Goal: Book appointment/travel/reservation

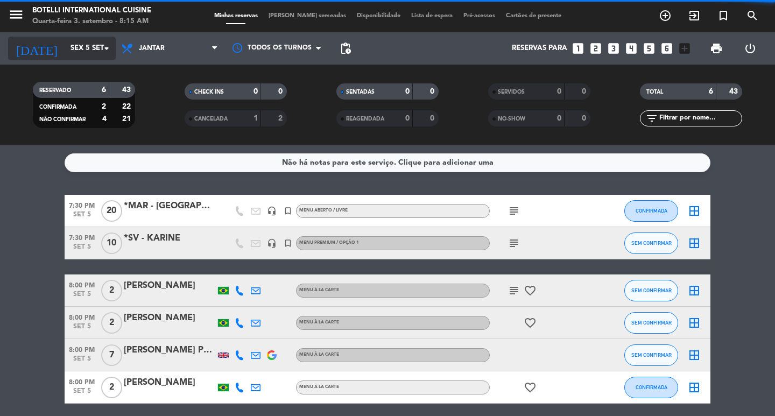
click at [65, 46] on input "Sex 5 set" at bounding box center [112, 48] width 95 height 19
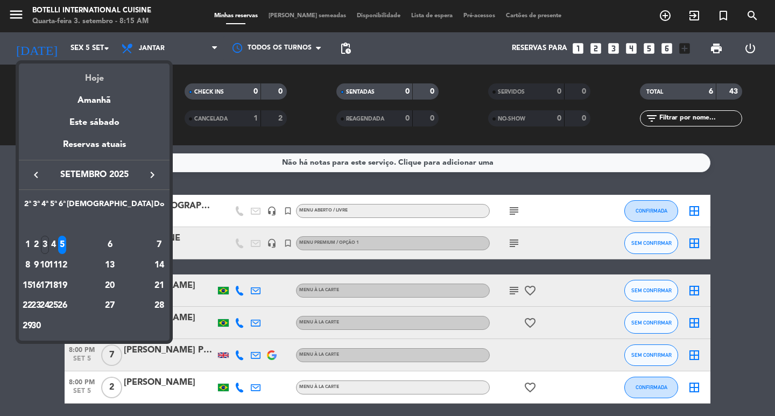
click at [97, 75] on div "Hoje" at bounding box center [94, 75] width 151 height 22
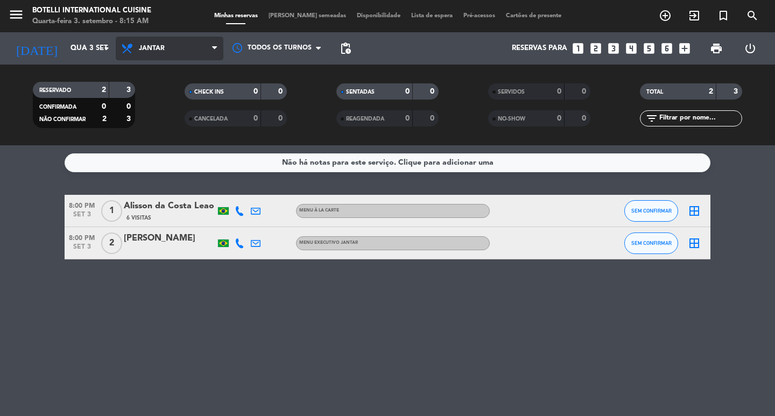
click at [152, 45] on span "Jantar" at bounding box center [152, 49] width 26 height 8
click at [159, 93] on div "menu Botelli International Cuisine Quarta-feira 3. setembro - 8:15 AM Minhas re…" at bounding box center [387, 72] width 775 height 145
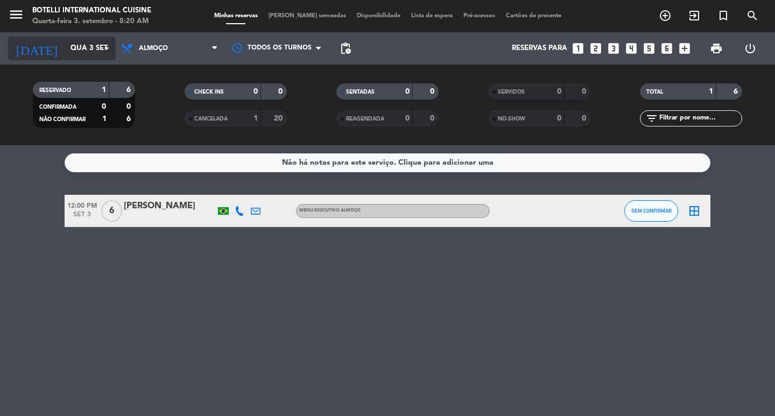
click at [87, 52] on input "Qua 3 set" at bounding box center [112, 48] width 95 height 19
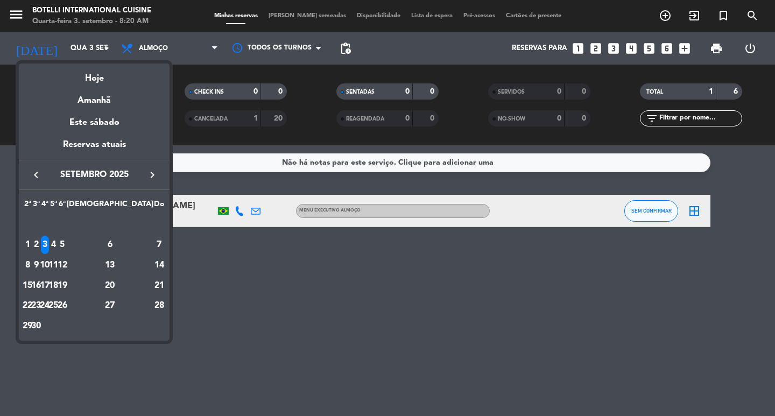
click at [149, 174] on icon "keyboard_arrow_right" at bounding box center [152, 175] width 13 height 13
click at [49, 324] on div "29" at bounding box center [45, 326] width 8 height 18
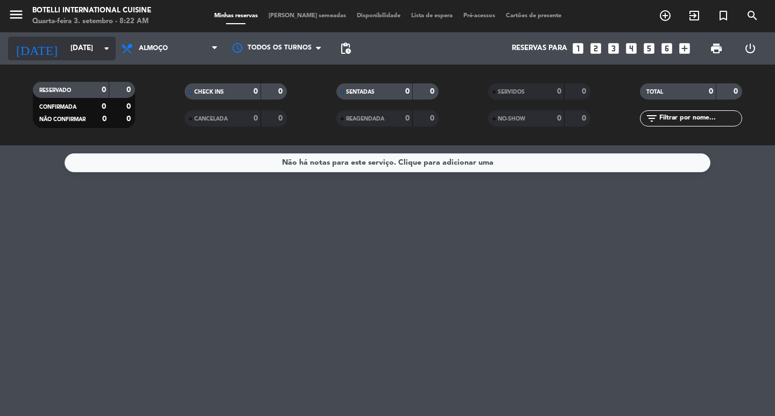
click at [102, 48] on icon "arrow_drop_down" at bounding box center [106, 48] width 13 height 13
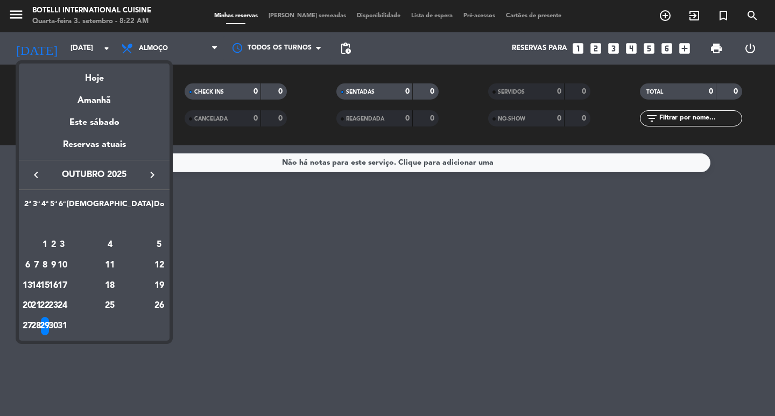
click at [152, 170] on icon "keyboard_arrow_right" at bounding box center [152, 175] width 13 height 13
click at [135, 242] on div "8" at bounding box center [110, 245] width 78 height 18
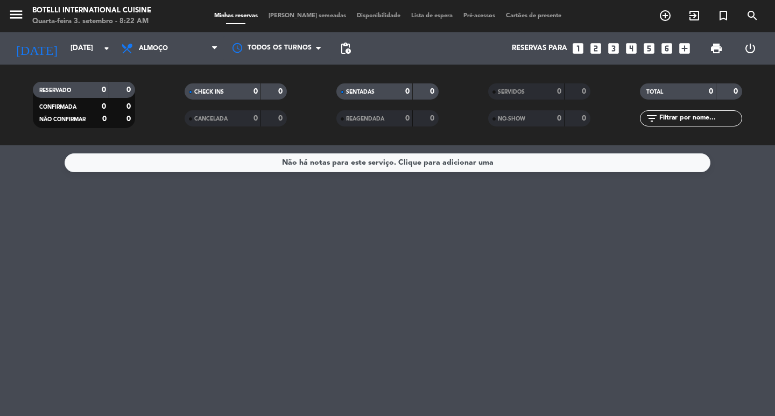
click at [515, 296] on div "Não há notas para este serviço. Clique para adicionar uma" at bounding box center [387, 280] width 775 height 271
click at [103, 49] on icon "arrow_drop_down" at bounding box center [106, 48] width 13 height 13
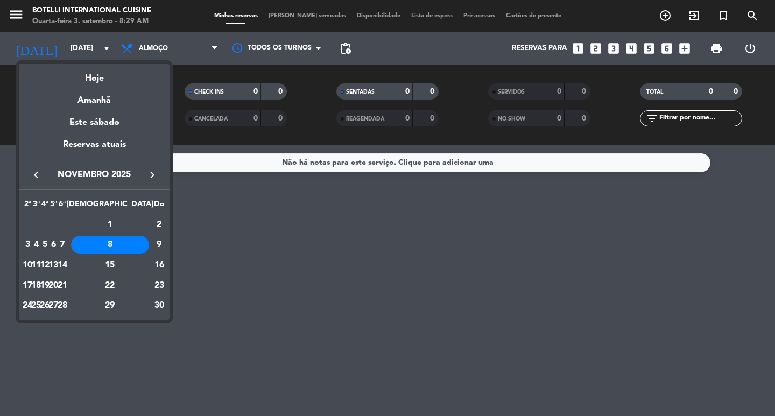
click at [36, 173] on icon "keyboard_arrow_left" at bounding box center [36, 175] width 13 height 13
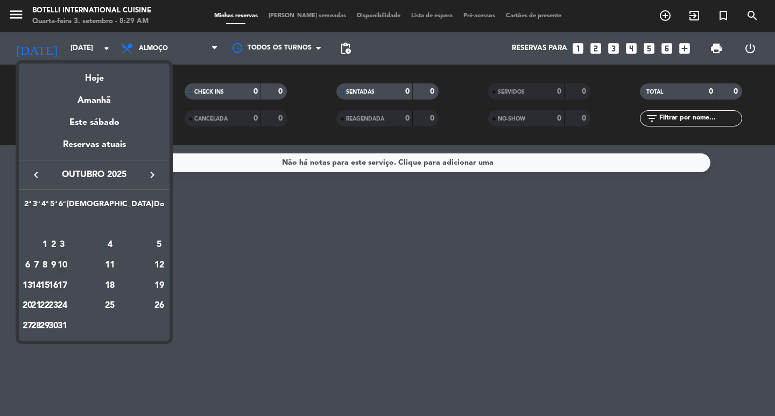
click at [66, 264] on div "10" at bounding box center [62, 265] width 8 height 18
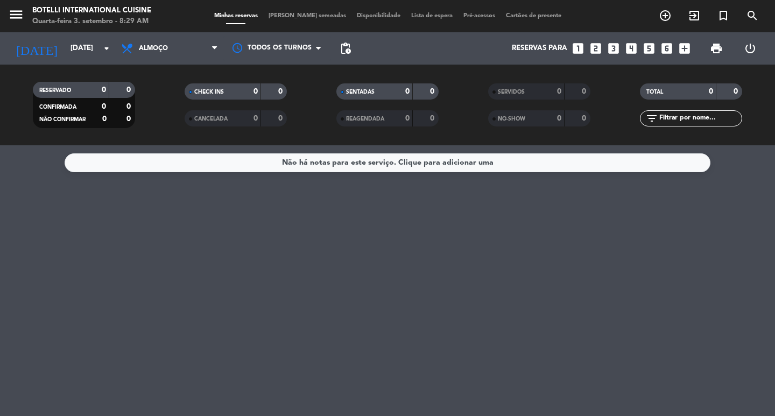
click at [166, 47] on span "Almoço" at bounding box center [153, 49] width 29 height 8
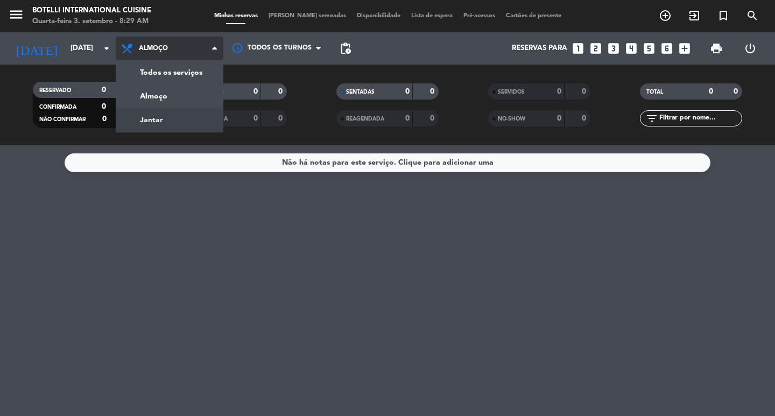
click at [156, 118] on div "menu Botelli International Cuisine Quarta-feira 3. setembro - 8:29 AM Minhas re…" at bounding box center [387, 72] width 775 height 145
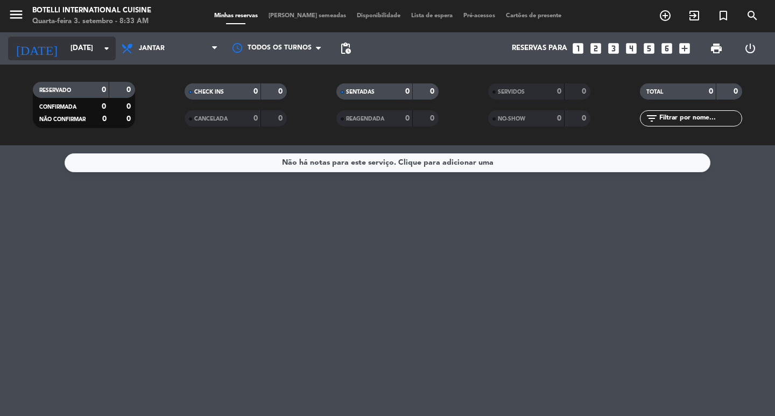
click at [90, 47] on input "[DATE]" at bounding box center [112, 48] width 95 height 19
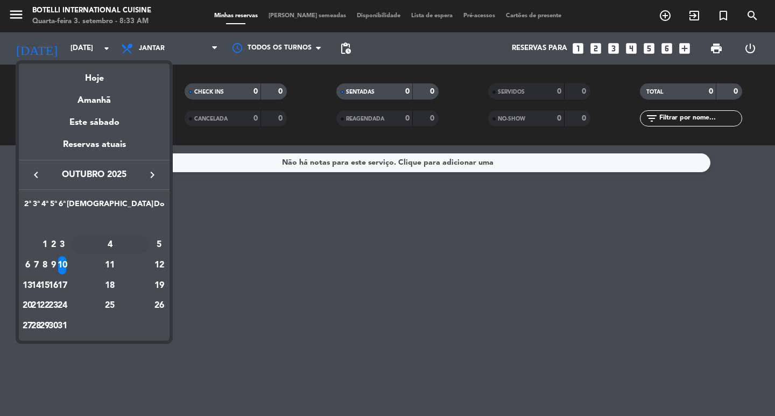
click at [136, 242] on div "4" at bounding box center [110, 245] width 78 height 18
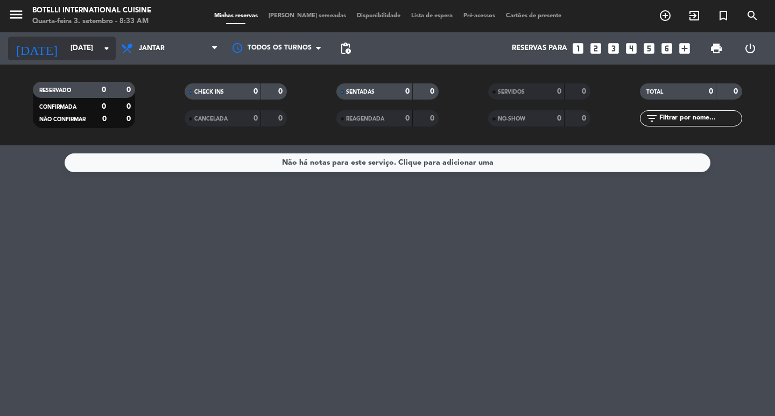
click at [86, 50] on input "[DATE]" at bounding box center [112, 48] width 95 height 19
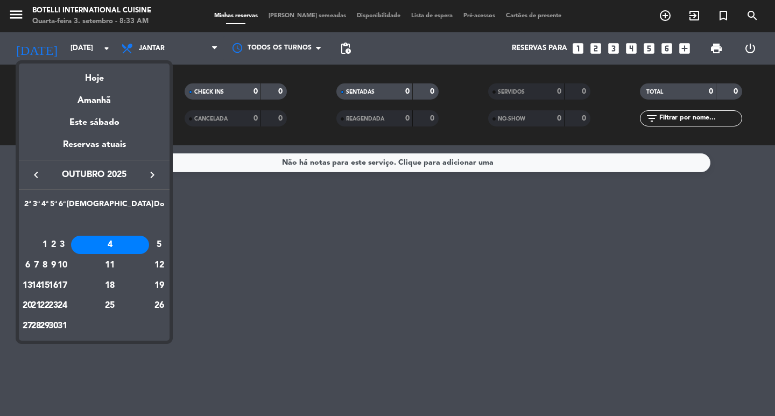
click at [37, 175] on icon "keyboard_arrow_left" at bounding box center [36, 175] width 13 height 13
click at [58, 241] on div "4" at bounding box center [54, 245] width 8 height 18
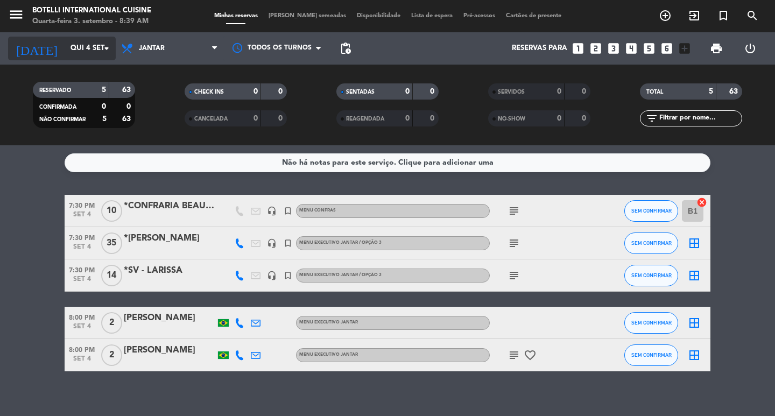
click at [68, 39] on input "Qui 4 set" at bounding box center [112, 48] width 95 height 19
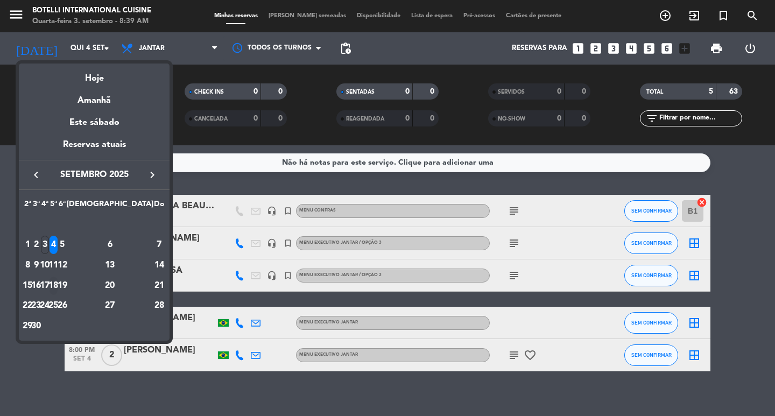
click at [58, 285] on div "18" at bounding box center [54, 286] width 8 height 18
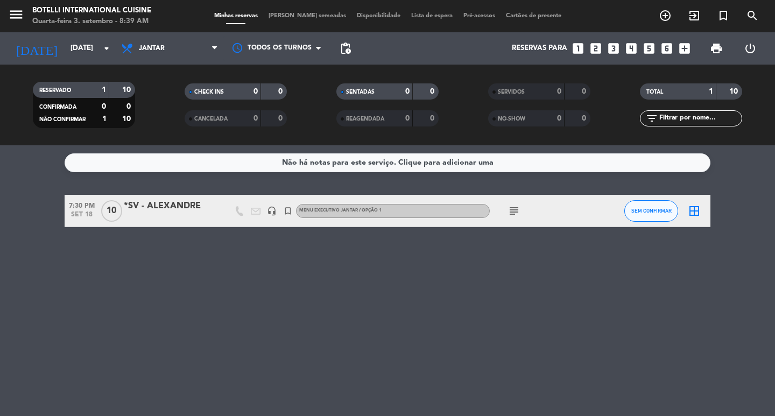
click at [145, 209] on div "*SV - ALEXANDRE" at bounding box center [170, 206] width 92 height 14
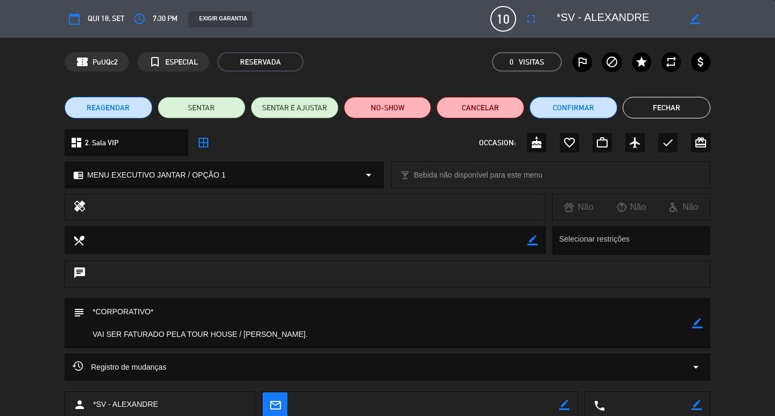
click at [684, 108] on button "Fechar" at bounding box center [667, 108] width 88 height 22
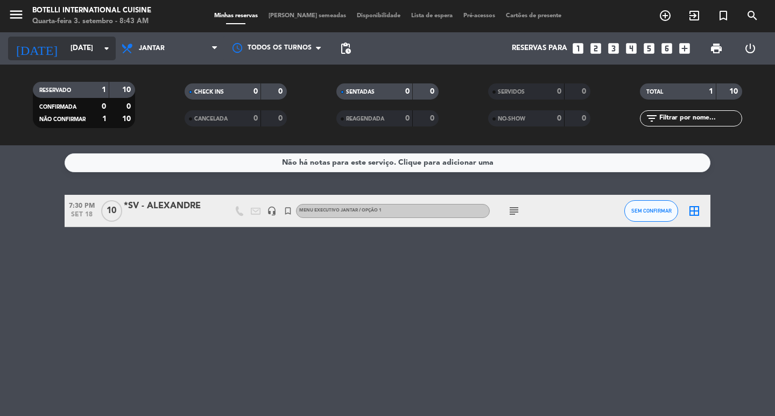
click at [72, 50] on input "[DATE]" at bounding box center [112, 48] width 95 height 19
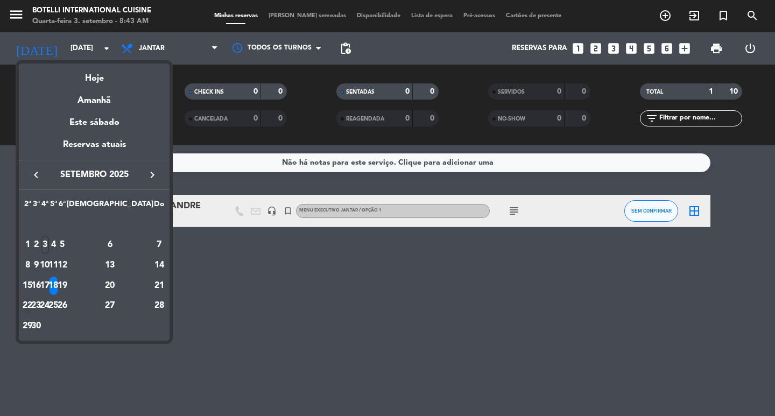
click at [32, 304] on div "22" at bounding box center [28, 306] width 8 height 18
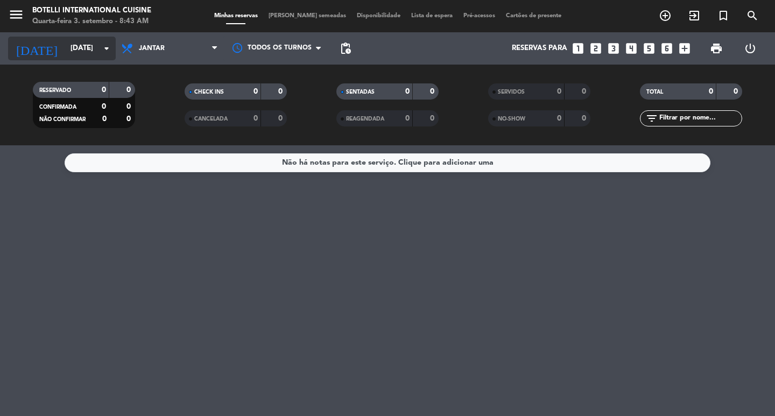
click at [88, 45] on input "[DATE]" at bounding box center [112, 48] width 95 height 19
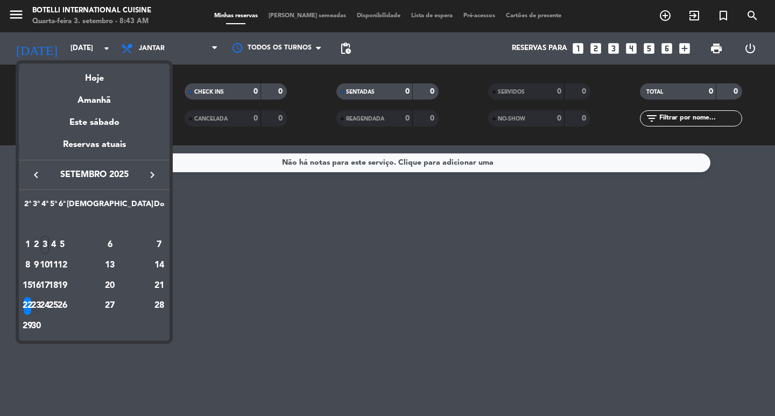
click at [40, 303] on div "23" at bounding box center [36, 306] width 8 height 18
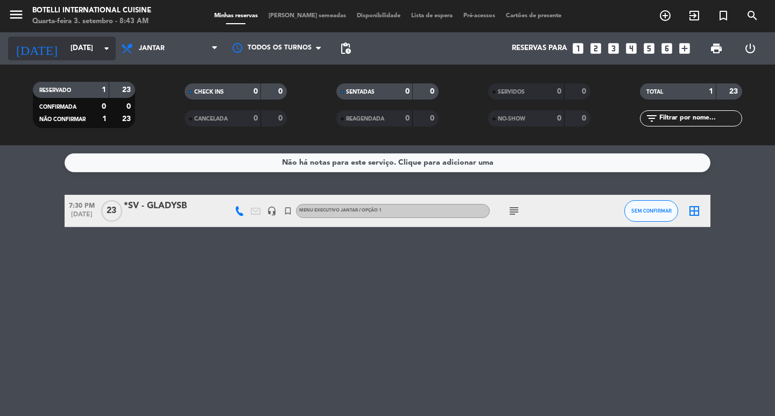
click at [78, 43] on input "[DATE]" at bounding box center [112, 48] width 95 height 19
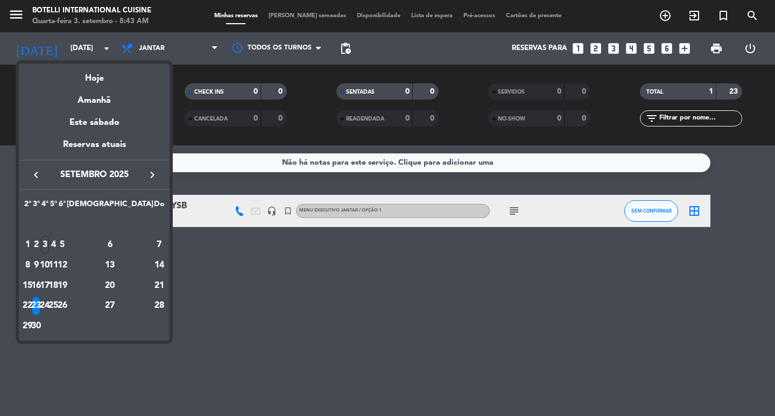
click at [254, 310] on div at bounding box center [387, 208] width 775 height 416
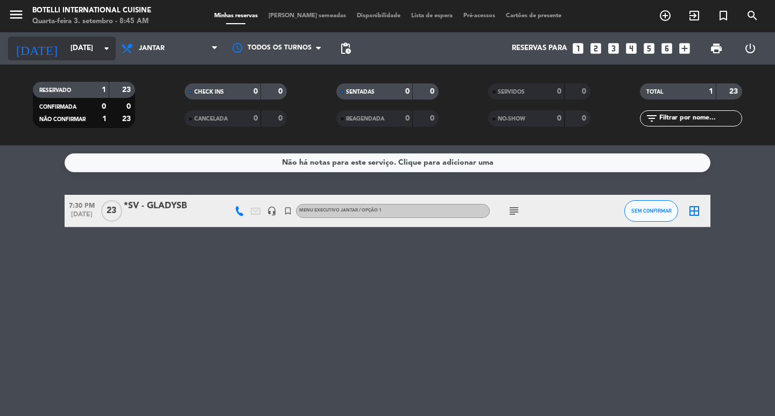
click at [75, 47] on input "[DATE]" at bounding box center [112, 48] width 95 height 19
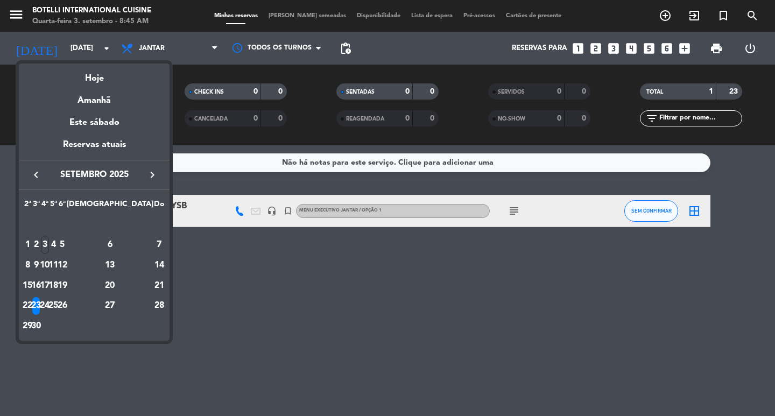
click at [32, 304] on div "22" at bounding box center [28, 306] width 8 height 18
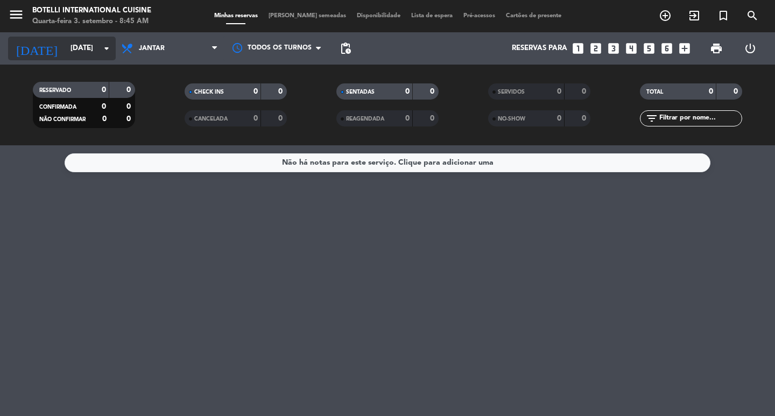
click at [80, 47] on input "[DATE]" at bounding box center [112, 48] width 95 height 19
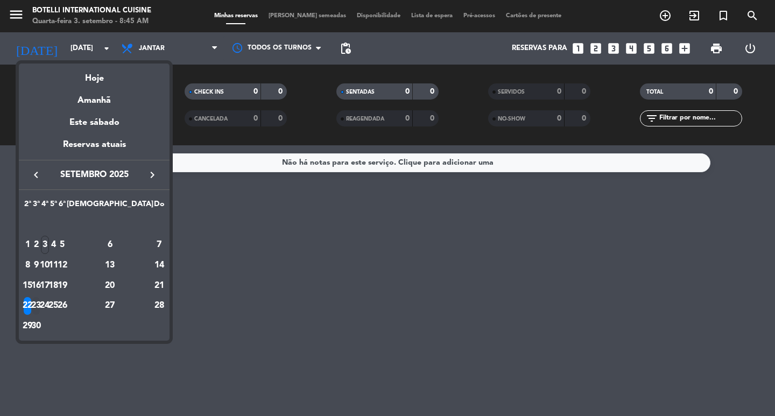
click at [40, 303] on div "23" at bounding box center [36, 306] width 8 height 18
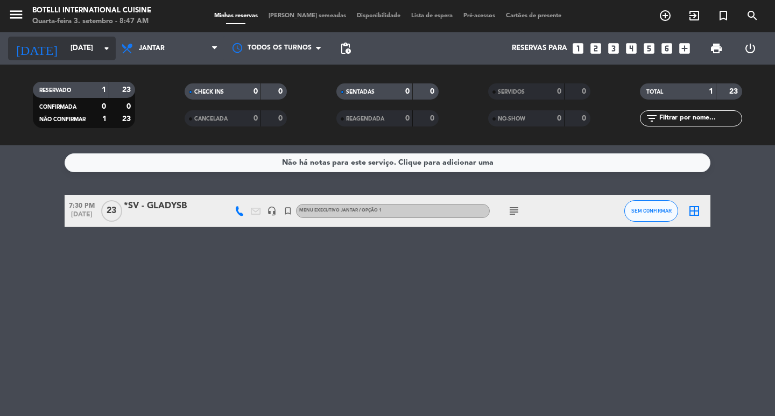
click at [103, 46] on icon "arrow_drop_down" at bounding box center [106, 48] width 13 height 13
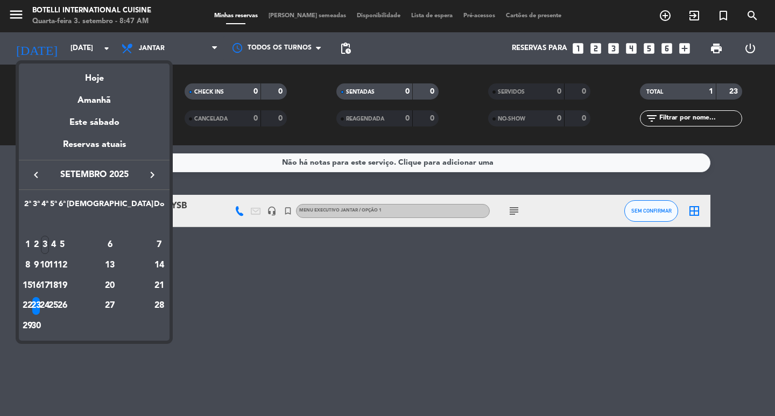
click at [150, 171] on icon "keyboard_arrow_right" at bounding box center [152, 175] width 13 height 13
click at [49, 324] on div "29" at bounding box center [45, 326] width 8 height 18
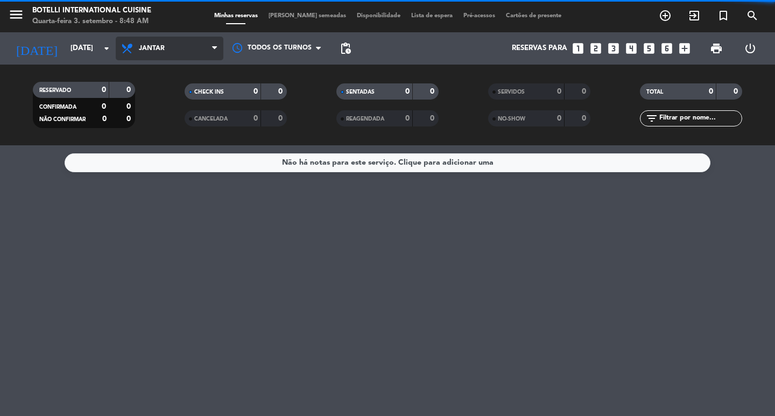
click at [163, 44] on span "Jantar" at bounding box center [170, 49] width 108 height 24
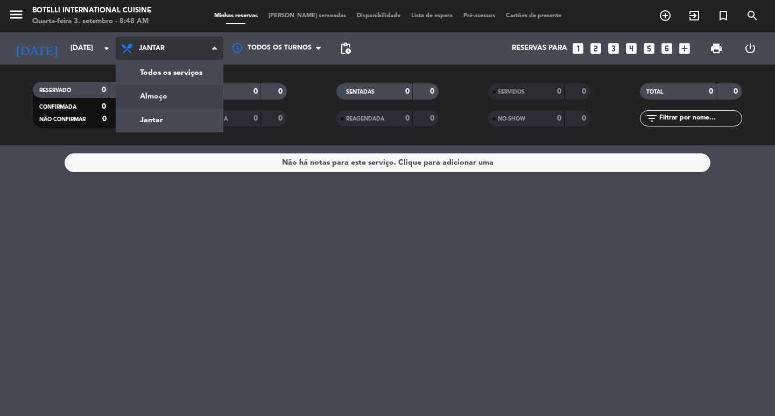
click at [155, 96] on div "menu Botelli International Cuisine Quarta-feira 3. setembro - 8:48 AM Minhas re…" at bounding box center [387, 72] width 775 height 145
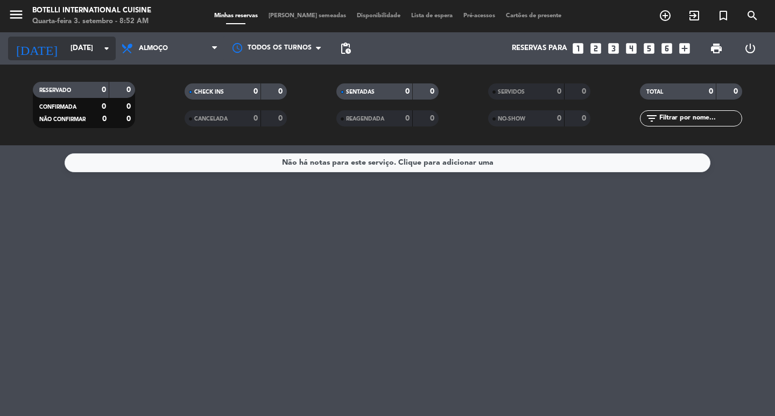
click at [85, 48] on input "[DATE]" at bounding box center [112, 48] width 95 height 19
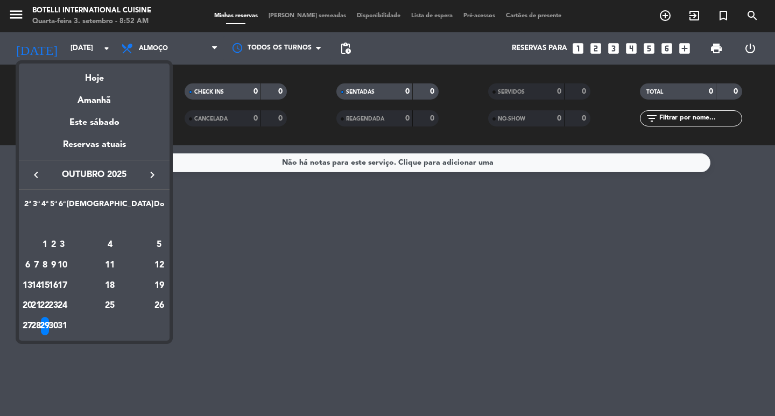
click at [38, 174] on icon "keyboard_arrow_left" at bounding box center [36, 175] width 13 height 13
click at [58, 243] on div "4" at bounding box center [54, 245] width 8 height 18
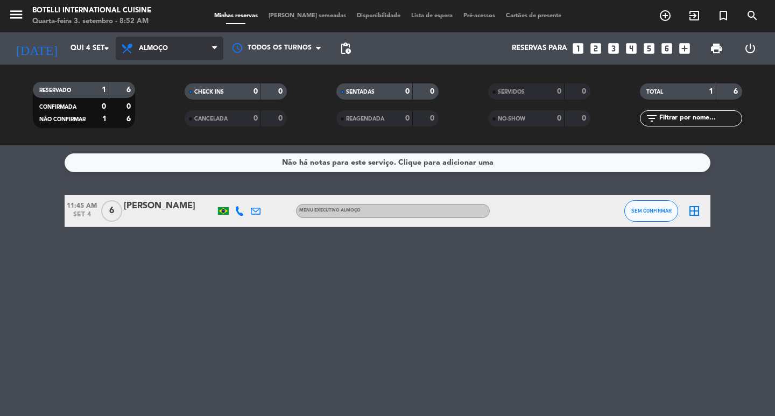
click at [172, 49] on span "Almoço" at bounding box center [170, 49] width 108 height 24
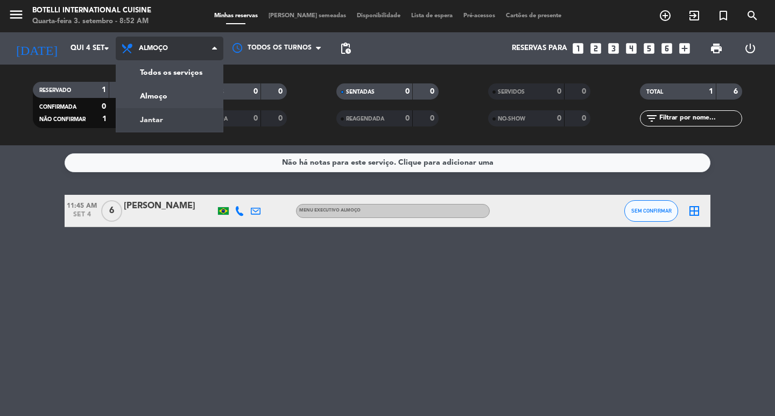
click at [159, 112] on div "menu Botelli International Cuisine Quarta-feira 3. setembro - 8:52 AM Minhas re…" at bounding box center [387, 72] width 775 height 145
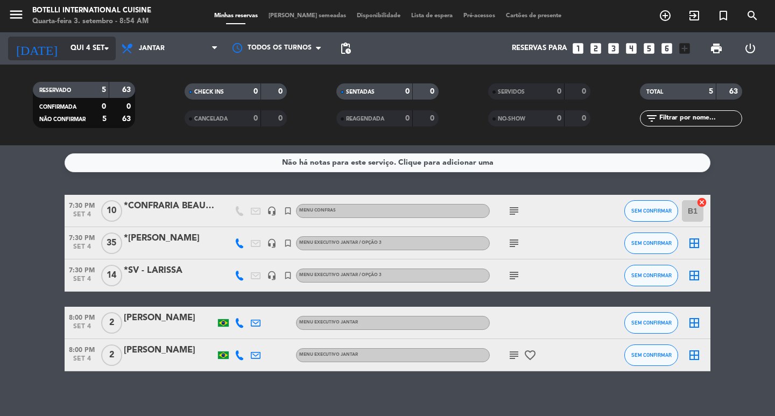
click at [78, 51] on input "Qui 4 set" at bounding box center [112, 48] width 95 height 19
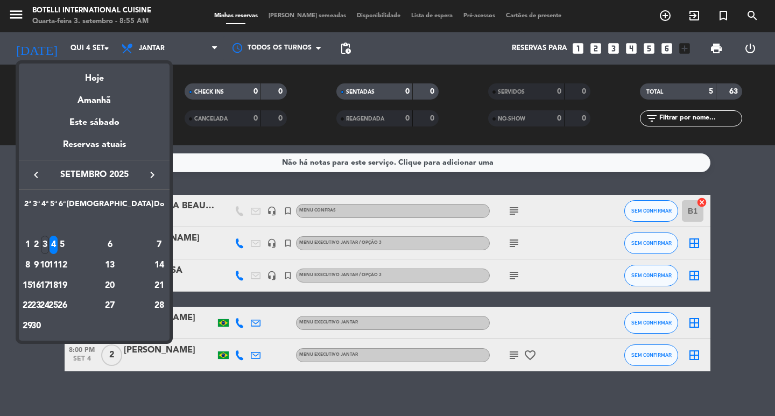
click at [148, 174] on icon "keyboard_arrow_right" at bounding box center [152, 175] width 13 height 13
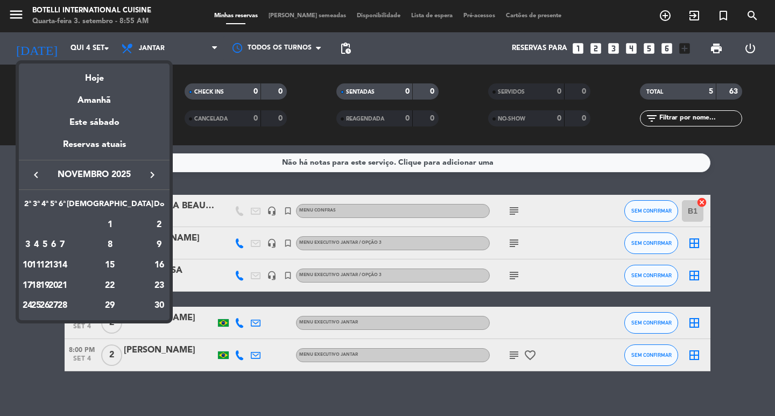
click at [148, 174] on icon "keyboard_arrow_right" at bounding box center [152, 175] width 13 height 13
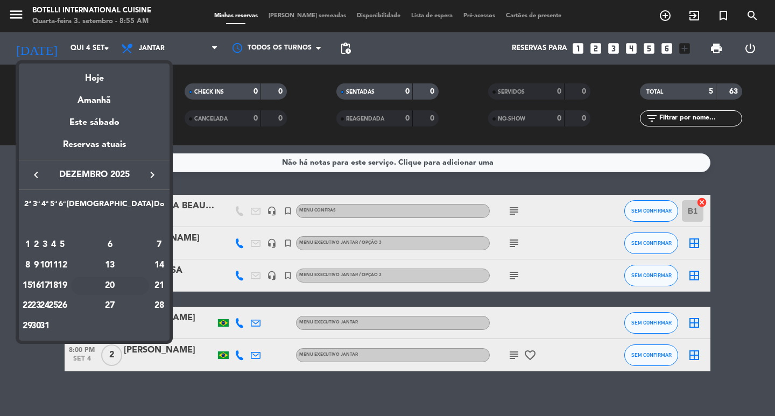
click at [134, 284] on div "20" at bounding box center [110, 286] width 78 height 18
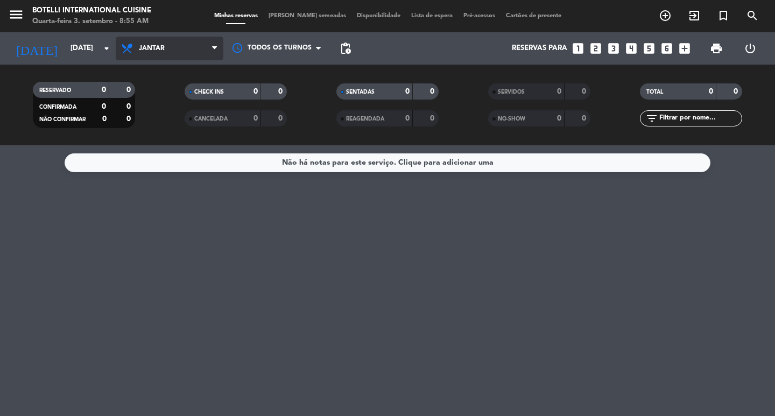
click at [183, 50] on span "Jantar" at bounding box center [170, 49] width 108 height 24
click at [159, 99] on div "menu Botelli International Cuisine Quarta-feira 3. setembro - 8:55 AM Minhas re…" at bounding box center [387, 72] width 775 height 145
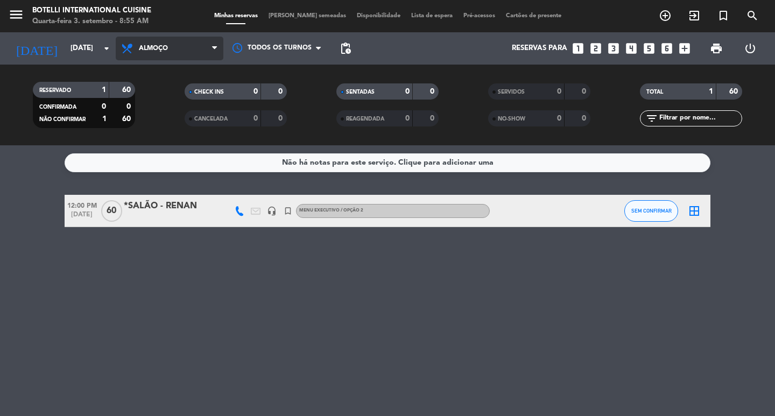
click at [162, 48] on span "Almoço" at bounding box center [153, 49] width 29 height 8
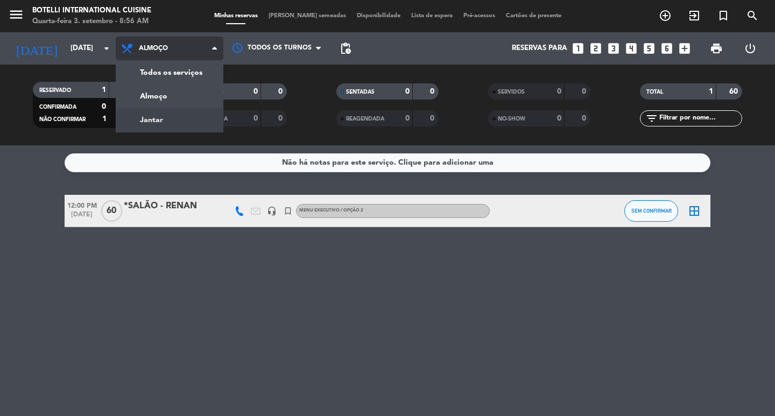
click at [157, 119] on div "menu Botelli International Cuisine Quarta-feira 3. setembro - 8:56 AM Minhas re…" at bounding box center [387, 72] width 775 height 145
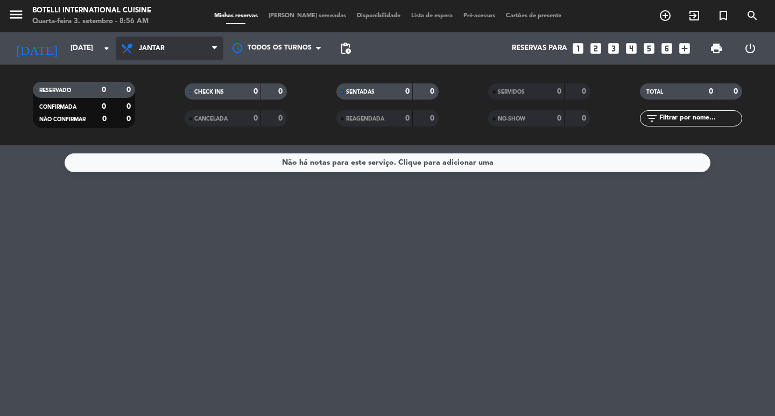
click at [148, 47] on span "Jantar" at bounding box center [152, 49] width 26 height 8
click at [146, 96] on div "menu Botelli International Cuisine Quarta-feira 3. setembro - 8:56 AM Minhas re…" at bounding box center [387, 72] width 775 height 145
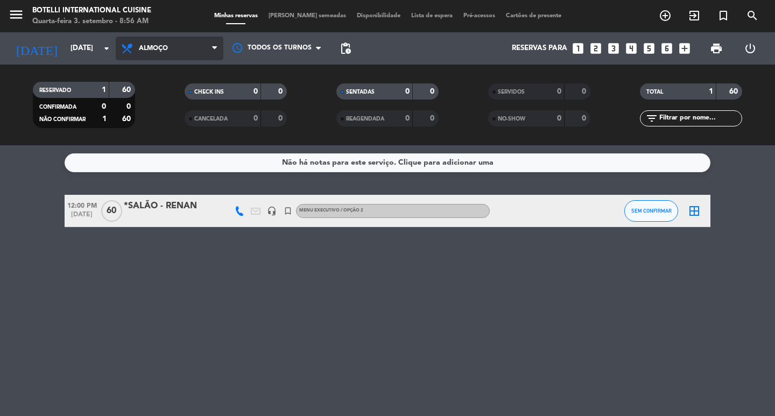
click at [148, 47] on span "Almoço" at bounding box center [153, 49] width 29 height 8
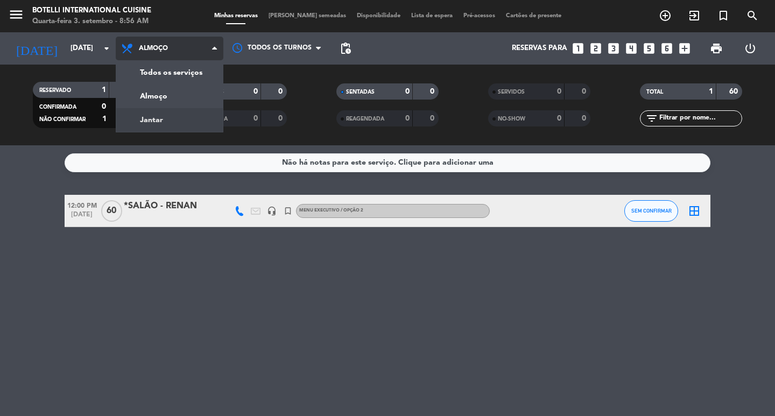
click at [157, 113] on div "menu Botelli International Cuisine Quarta-feira 3. setembro - 8:56 AM Minhas re…" at bounding box center [387, 72] width 775 height 145
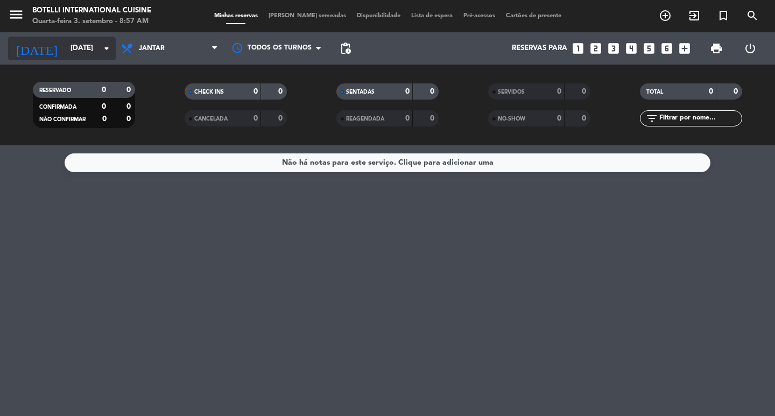
click at [82, 48] on input "[DATE]" at bounding box center [112, 48] width 95 height 19
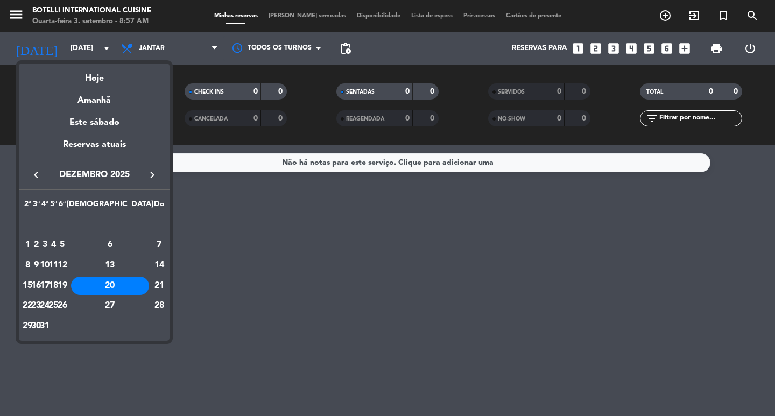
click at [31, 173] on icon "keyboard_arrow_left" at bounding box center [36, 175] width 13 height 13
click at [66, 244] on div "5" at bounding box center [62, 245] width 8 height 18
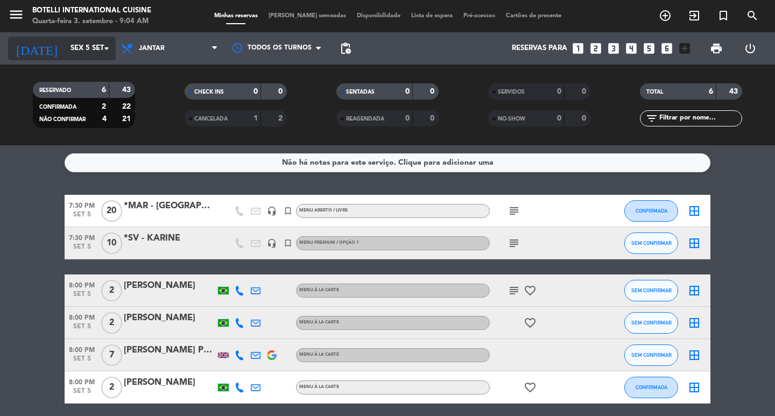
click at [107, 48] on icon "arrow_drop_down" at bounding box center [106, 48] width 13 height 13
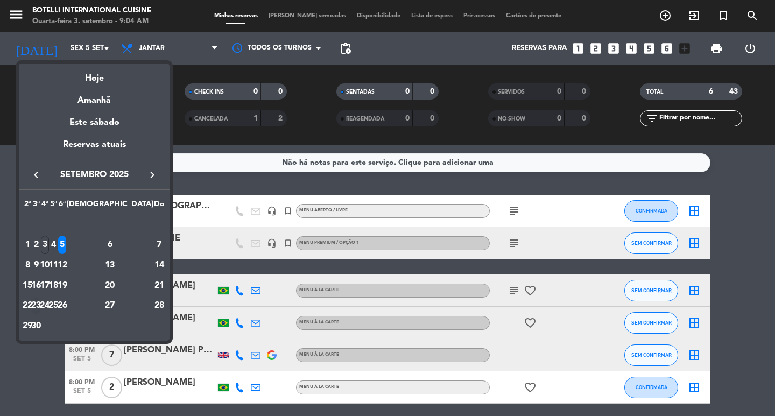
click at [40, 304] on div "23" at bounding box center [36, 306] width 8 height 18
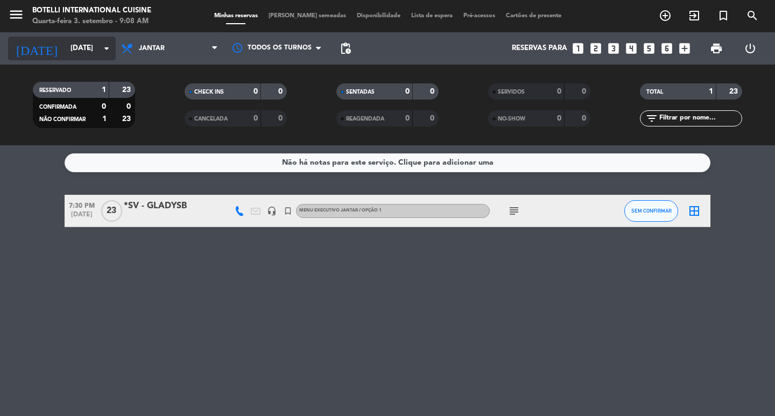
click at [111, 47] on icon "arrow_drop_down" at bounding box center [106, 48] width 13 height 13
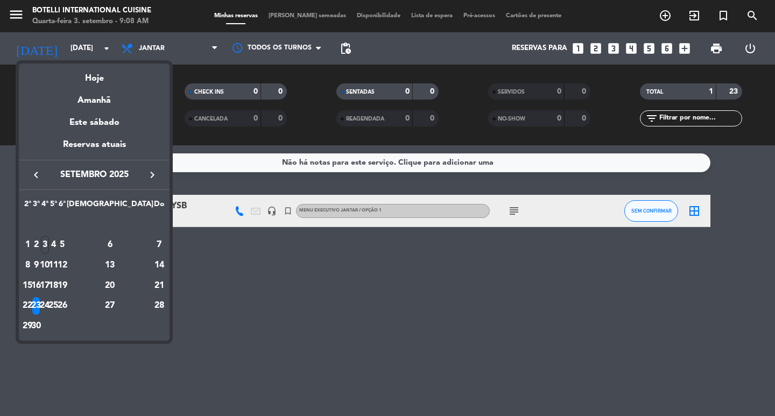
click at [153, 174] on icon "keyboard_arrow_right" at bounding box center [152, 175] width 13 height 13
click at [133, 305] on div "27" at bounding box center [110, 306] width 78 height 18
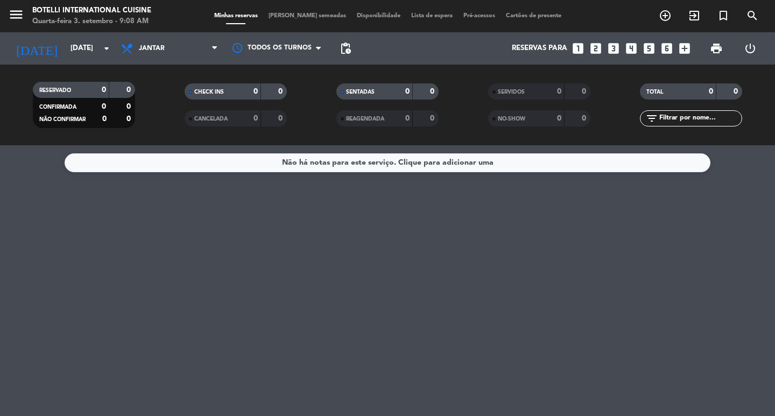
click at [176, 48] on span "Jantar" at bounding box center [170, 49] width 108 height 24
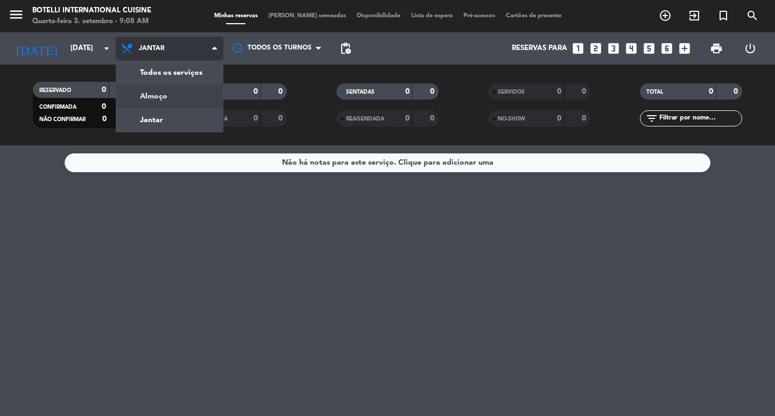
click at [170, 94] on div "menu Botelli International Cuisine Quarta-feira 3. setembro - 9:08 AM Minhas re…" at bounding box center [387, 72] width 775 height 145
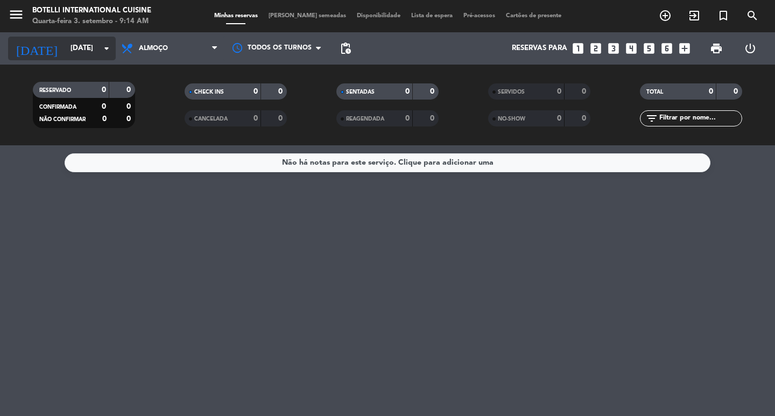
click at [101, 48] on icon "arrow_drop_down" at bounding box center [106, 48] width 13 height 13
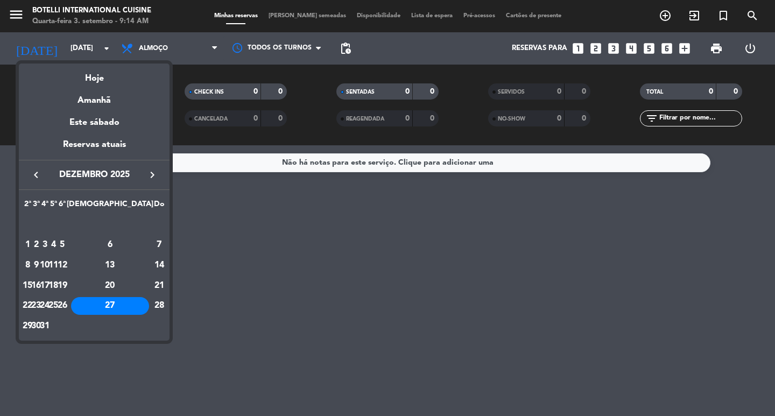
click at [35, 171] on icon "keyboard_arrow_left" at bounding box center [36, 175] width 13 height 13
click at [66, 263] on div "10" at bounding box center [62, 265] width 8 height 18
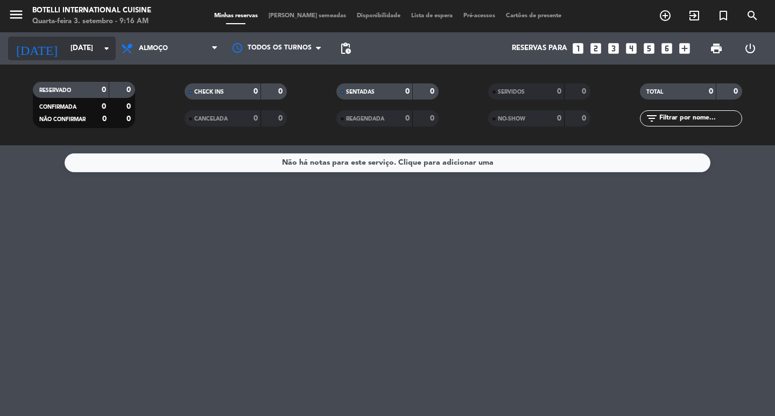
click at [93, 45] on input "[DATE]" at bounding box center [112, 48] width 95 height 19
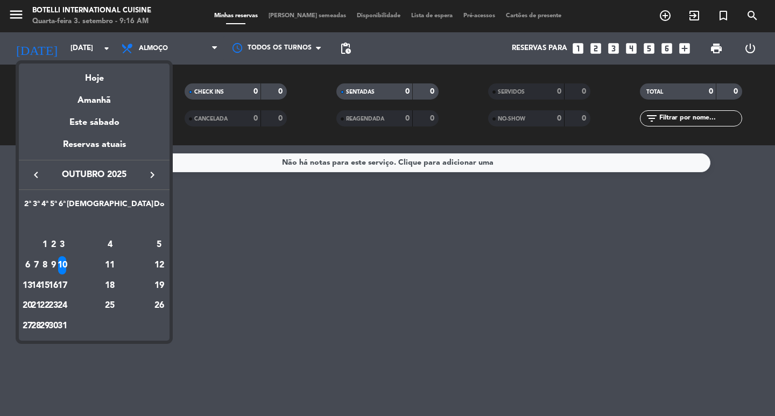
click at [149, 174] on icon "keyboard_arrow_right" at bounding box center [152, 175] width 13 height 13
click at [136, 245] on div "8" at bounding box center [110, 245] width 78 height 18
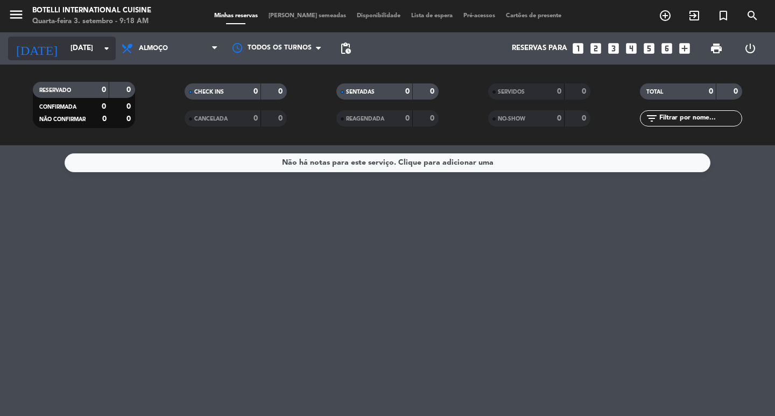
click at [93, 48] on input "[DATE]" at bounding box center [112, 48] width 95 height 19
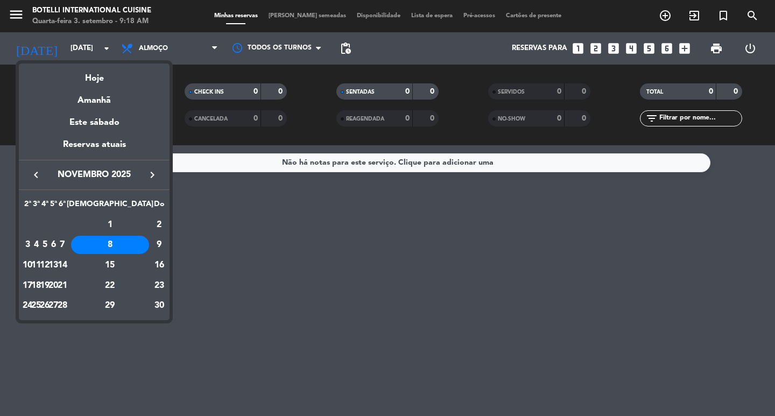
click at [150, 169] on icon "keyboard_arrow_right" at bounding box center [152, 175] width 13 height 13
click at [134, 285] on div "20" at bounding box center [110, 286] width 78 height 18
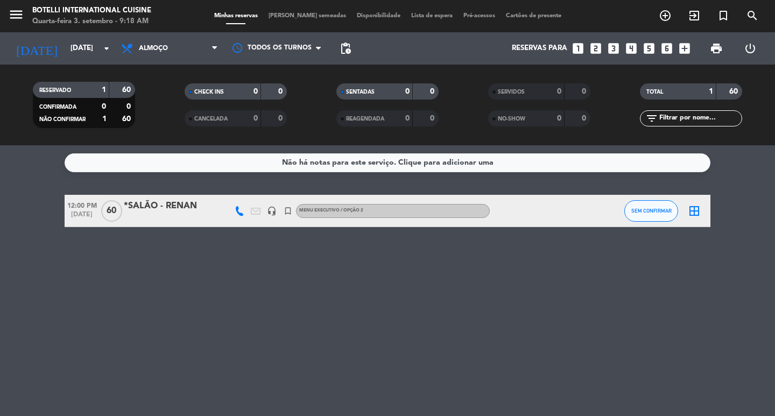
click at [152, 209] on div "*SALÃO - RENAN" at bounding box center [170, 206] width 92 height 14
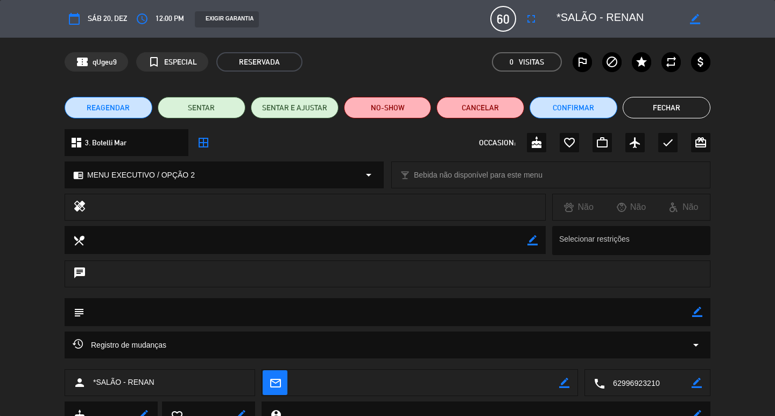
click at [656, 106] on button "Fechar" at bounding box center [667, 108] width 88 height 22
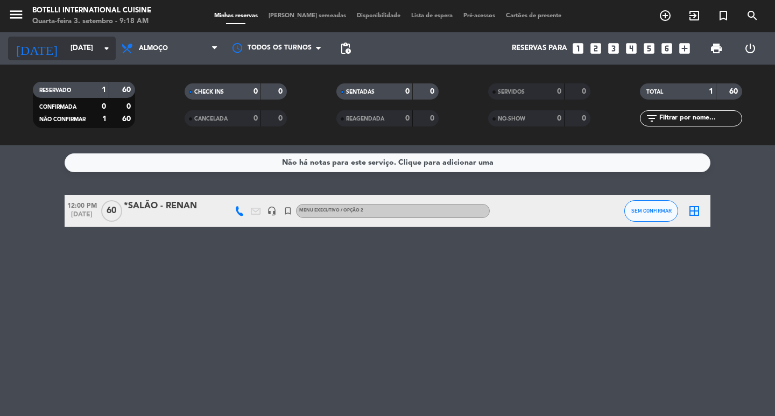
click at [96, 46] on input "[DATE]" at bounding box center [112, 48] width 95 height 19
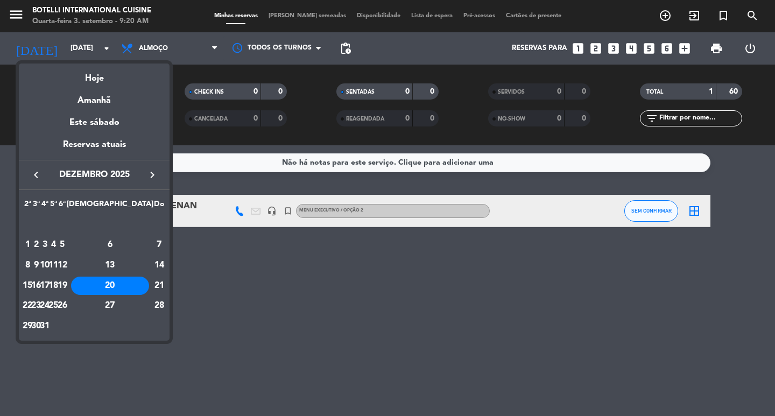
click at [78, 52] on div at bounding box center [387, 208] width 775 height 416
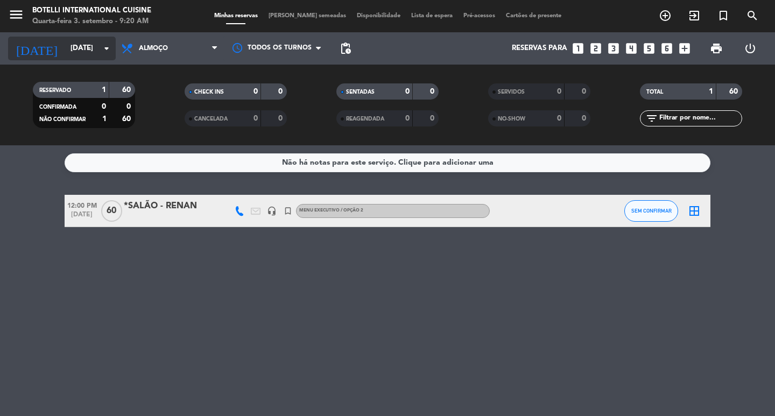
click at [78, 48] on input "[DATE]" at bounding box center [112, 48] width 95 height 19
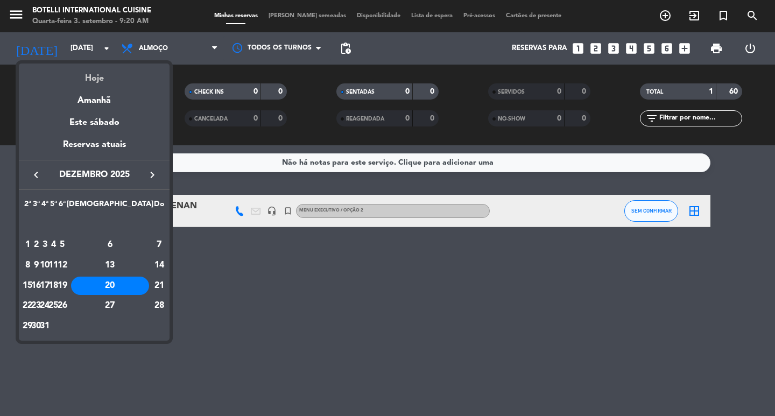
click at [89, 77] on div "Hoje" at bounding box center [94, 75] width 151 height 22
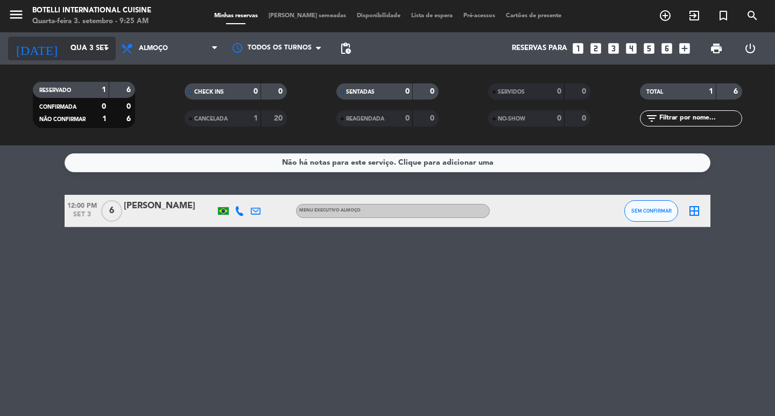
click at [104, 47] on icon "arrow_drop_down" at bounding box center [106, 48] width 13 height 13
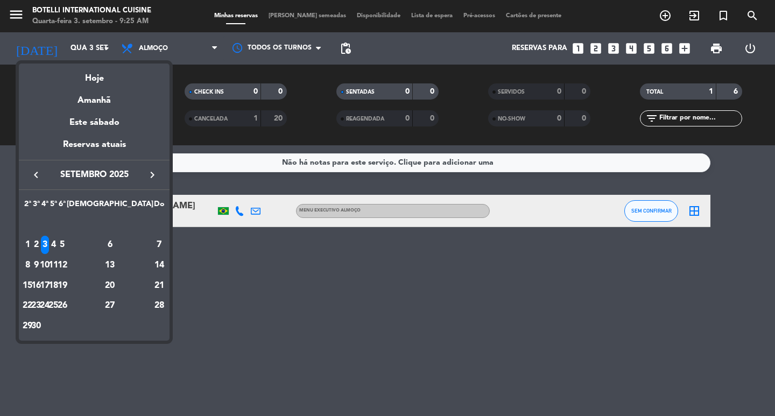
click at [150, 176] on icon "keyboard_arrow_right" at bounding box center [152, 175] width 13 height 13
click at [148, 173] on icon "keyboard_arrow_right" at bounding box center [152, 175] width 13 height 13
click at [140, 240] on div "6" at bounding box center [110, 245] width 78 height 18
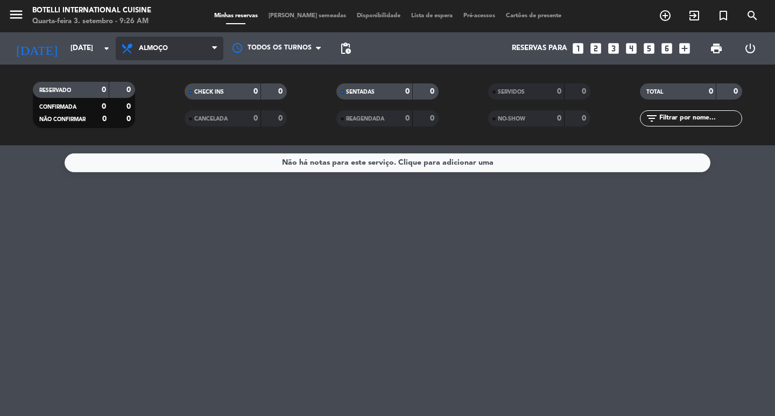
click at [171, 47] on span "Almoço" at bounding box center [170, 49] width 108 height 24
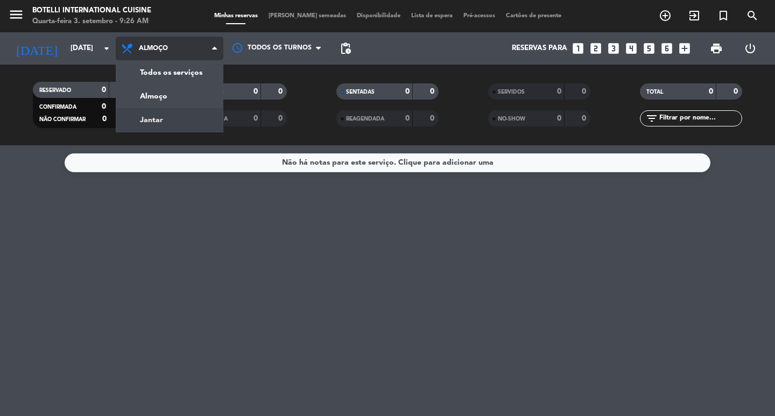
click at [159, 115] on div "menu Botelli International Cuisine Quarta-feira 3. setembro - 9:26 AM Minhas re…" at bounding box center [387, 72] width 775 height 145
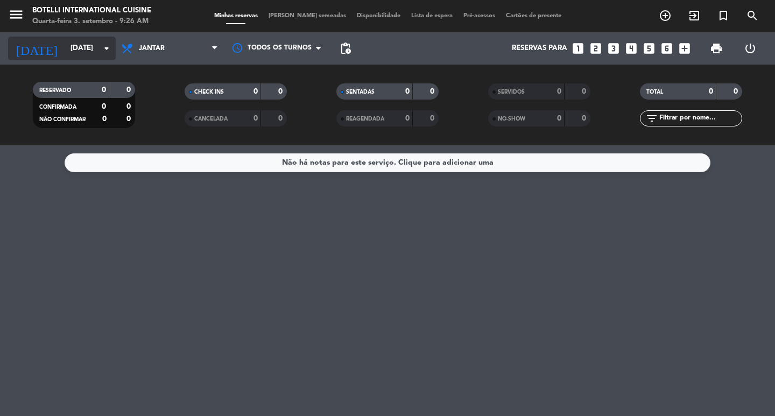
click at [91, 59] on div "[DATE] [DATE] arrow_drop_down" at bounding box center [62, 49] width 108 height 24
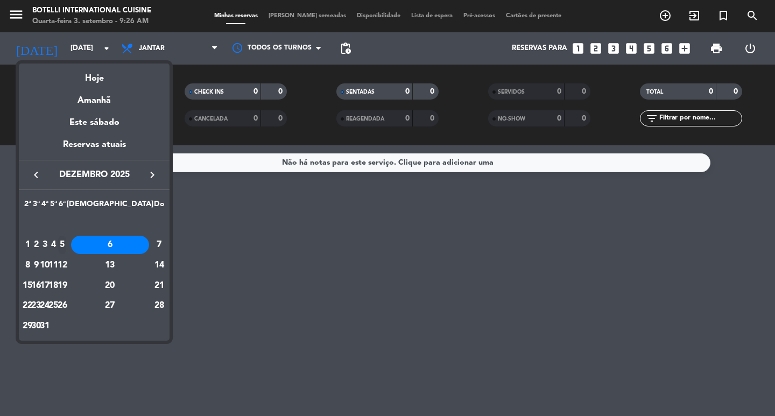
click at [67, 237] on td "5" at bounding box center [62, 245] width 9 height 20
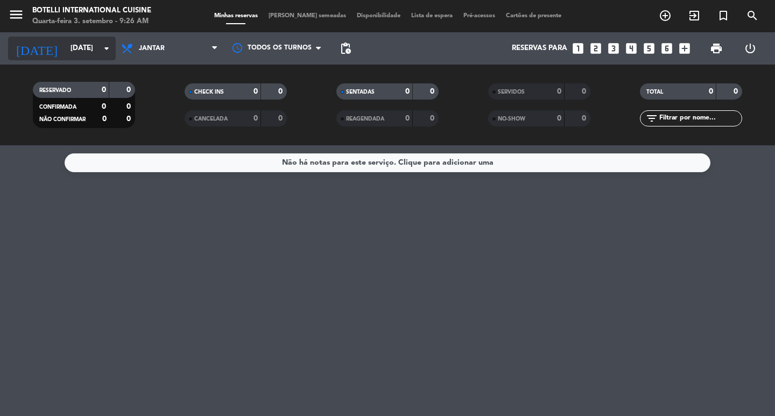
click at [108, 50] on icon "arrow_drop_down" at bounding box center [106, 48] width 13 height 13
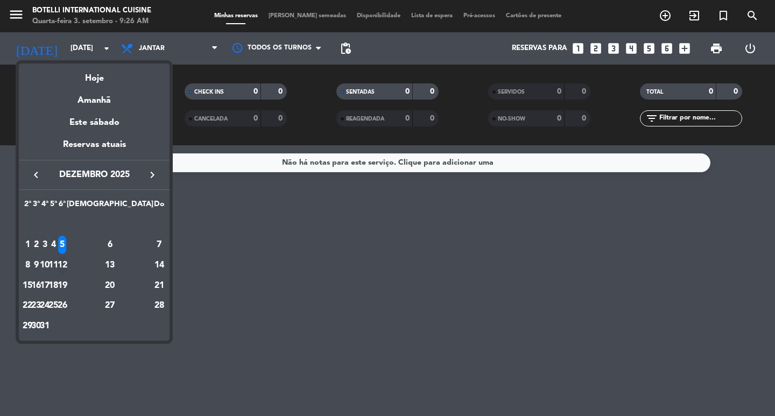
click at [66, 261] on div "12" at bounding box center [62, 265] width 8 height 18
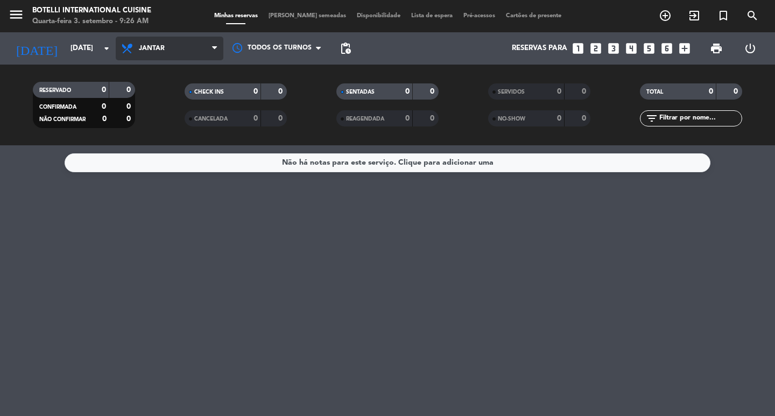
click at [144, 53] on span "Jantar" at bounding box center [170, 49] width 108 height 24
click at [154, 94] on div "menu Botelli International Cuisine Quarta-feira 3. setembro - 9:26 AM Minhas re…" at bounding box center [387, 72] width 775 height 145
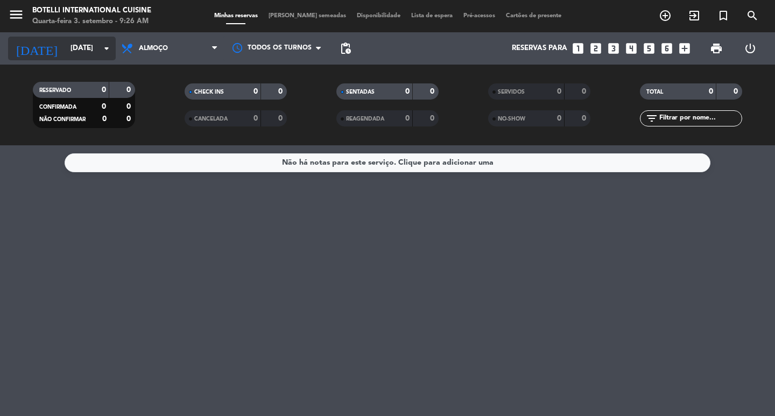
click at [80, 45] on input "[DATE]" at bounding box center [112, 48] width 95 height 19
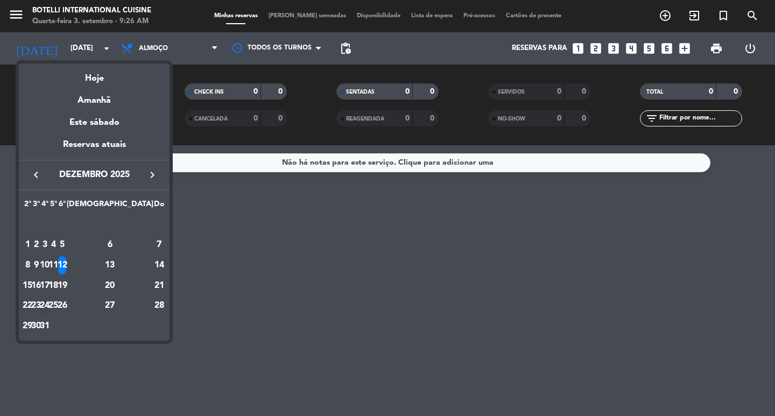
click at [49, 304] on div "24" at bounding box center [45, 306] width 8 height 18
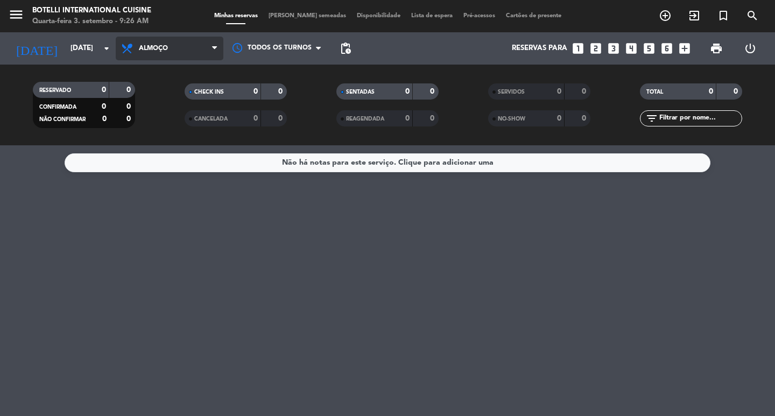
click at [150, 54] on span "Almoço" at bounding box center [170, 49] width 108 height 24
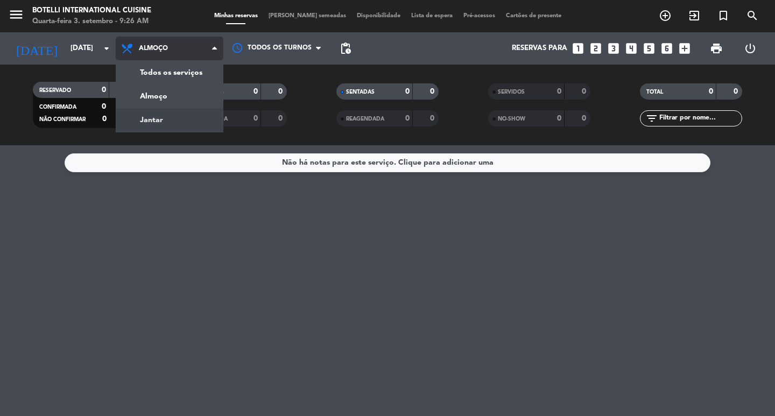
click at [158, 117] on div "menu Botelli International Cuisine Quarta-feira 3. setembro - 9:26 AM Minhas re…" at bounding box center [387, 72] width 775 height 145
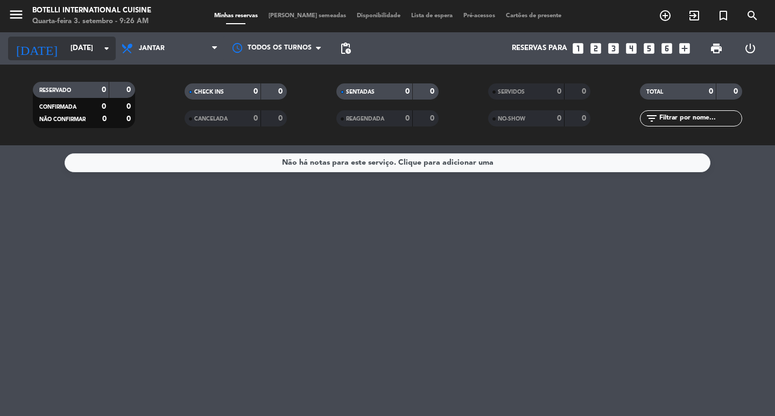
click at [92, 49] on input "[DATE]" at bounding box center [112, 48] width 95 height 19
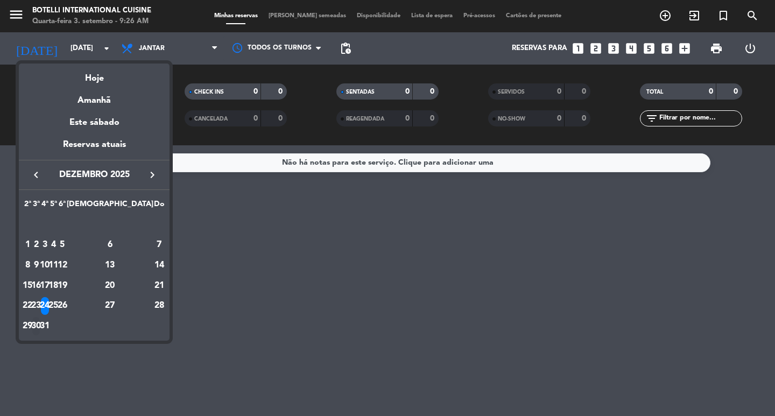
click at [40, 327] on div "30" at bounding box center [36, 326] width 8 height 18
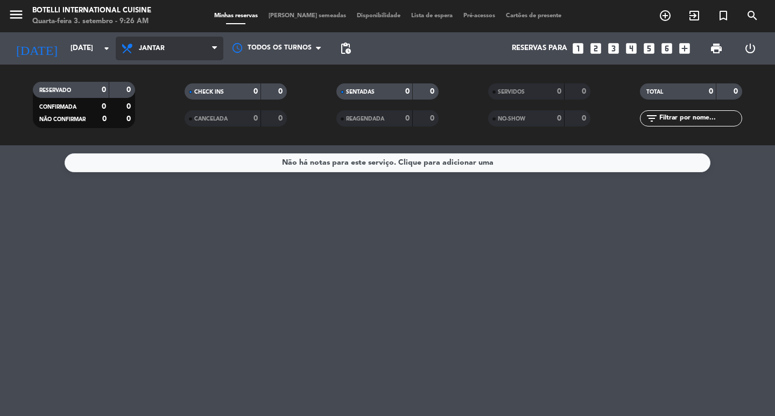
click at [137, 52] on span "Jantar" at bounding box center [170, 49] width 108 height 24
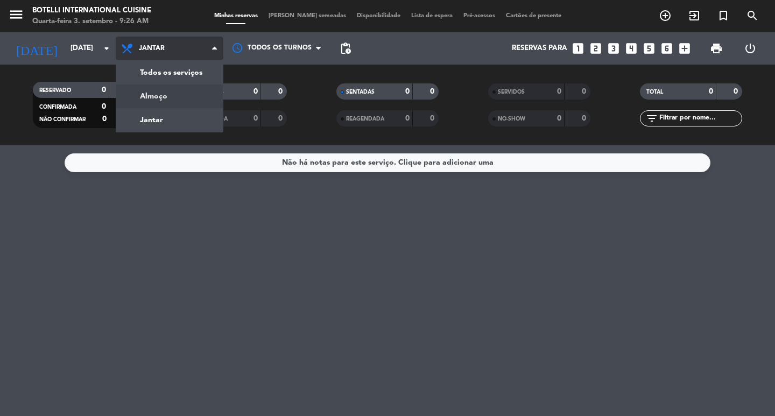
click at [144, 100] on div "menu Botelli International Cuisine Quarta-feira 3. setembro - 9:26 AM Minhas re…" at bounding box center [387, 72] width 775 height 145
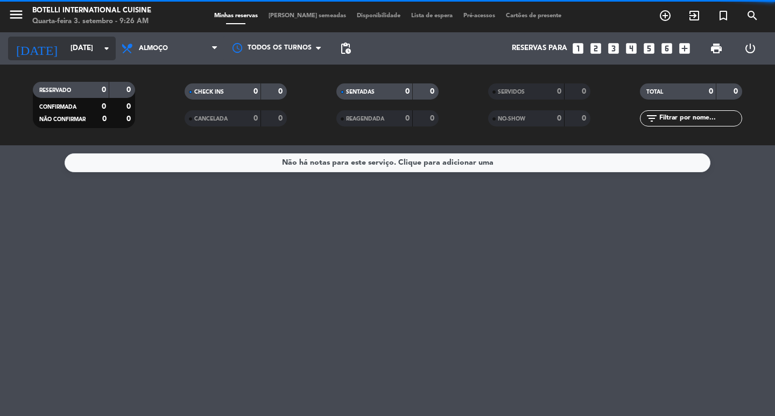
click at [83, 46] on input "[DATE]" at bounding box center [112, 48] width 95 height 19
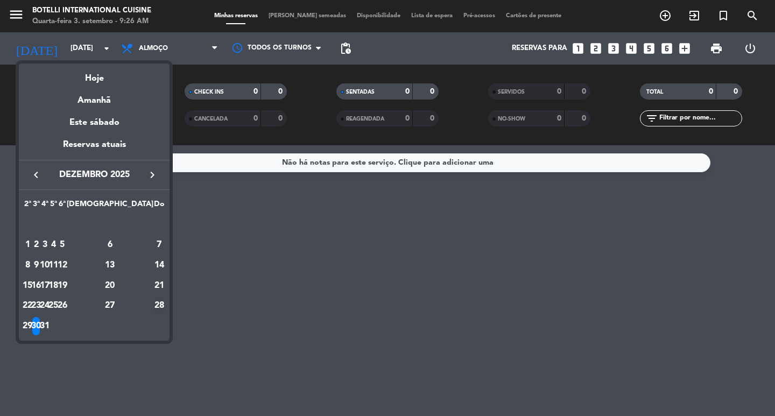
click at [154, 301] on div "28" at bounding box center [159, 306] width 11 height 18
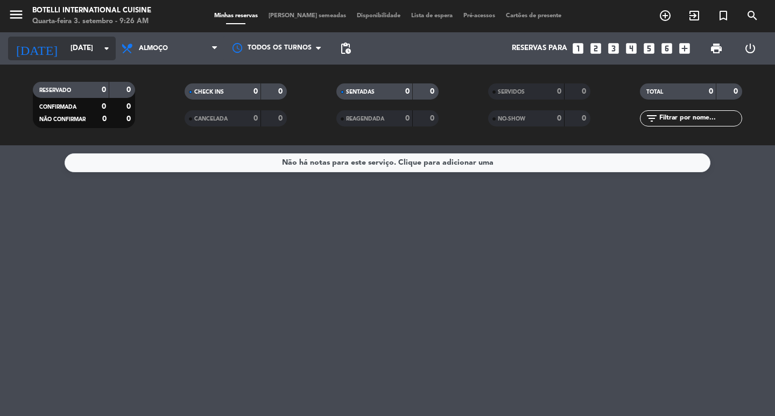
click at [92, 53] on input "[DATE]" at bounding box center [112, 48] width 95 height 19
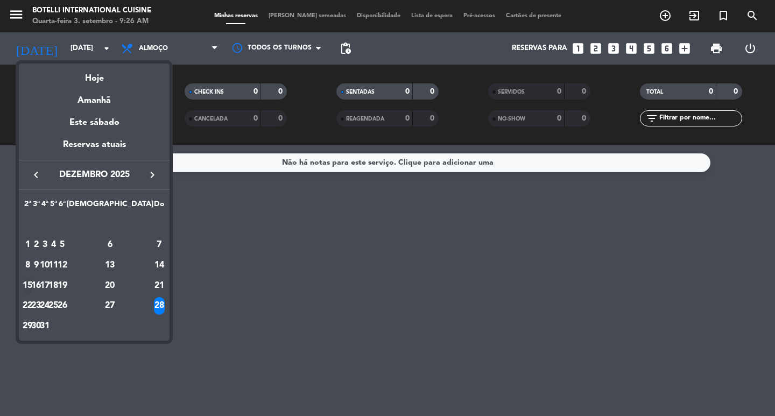
click at [32, 285] on div "15" at bounding box center [28, 286] width 8 height 18
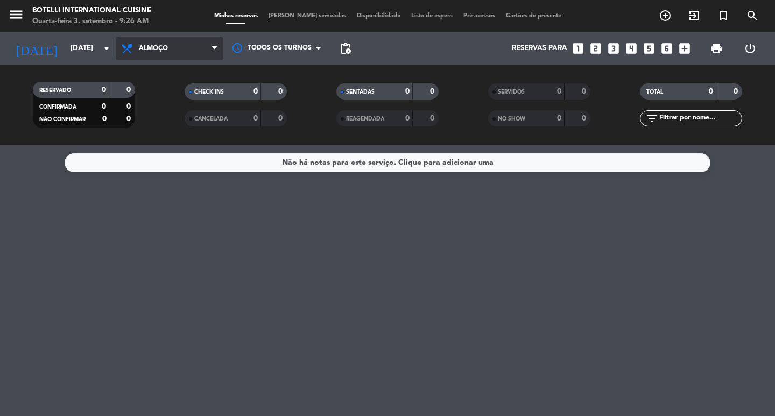
click at [148, 49] on span "Almoço" at bounding box center [153, 49] width 29 height 8
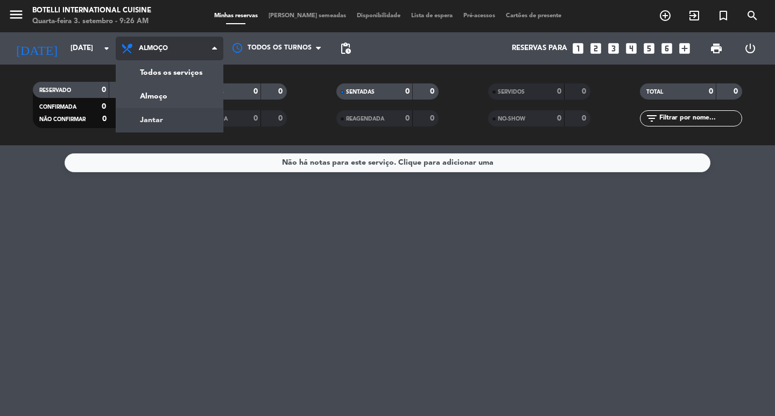
click at [158, 118] on div "menu Botelli International Cuisine Quarta-feira 3. setembro - 9:26 AM Minhas re…" at bounding box center [387, 72] width 775 height 145
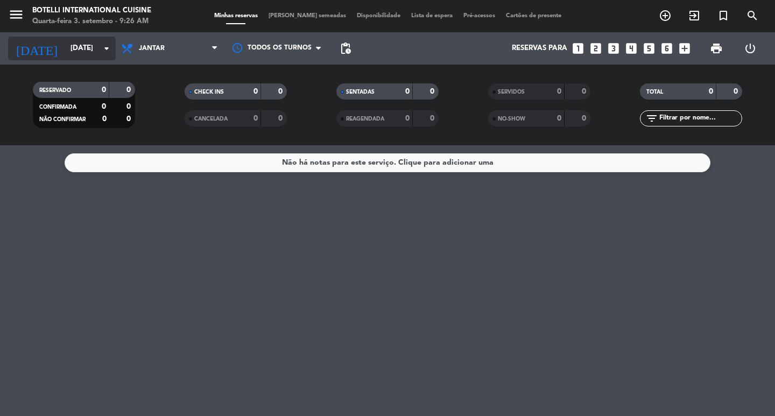
click at [89, 46] on input "[DATE]" at bounding box center [112, 48] width 95 height 19
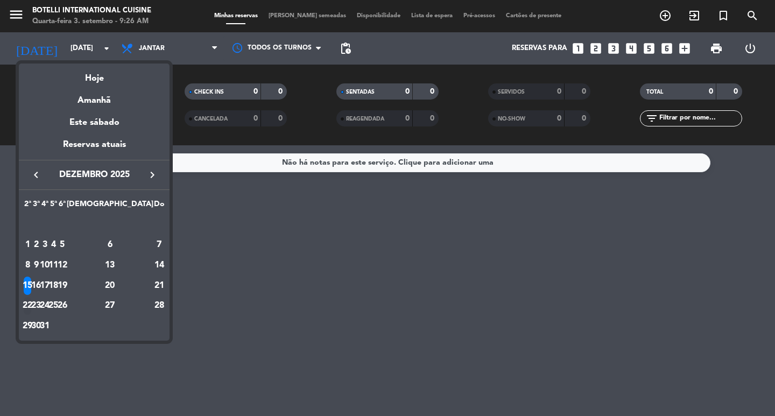
click at [32, 304] on div "22" at bounding box center [28, 306] width 8 height 18
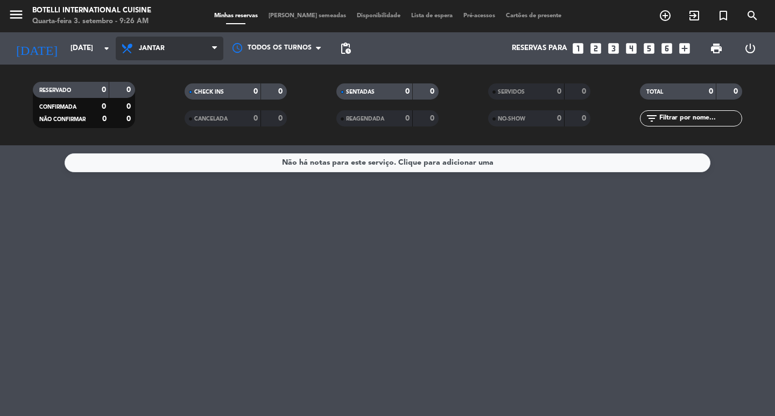
click at [144, 50] on span "Jantar" at bounding box center [152, 49] width 26 height 8
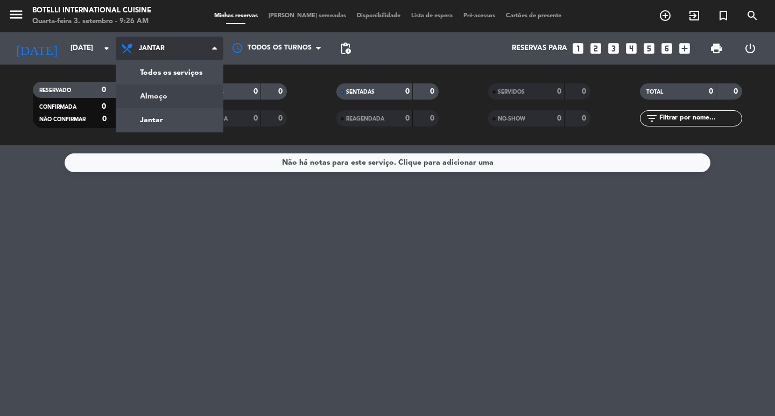
click at [149, 99] on div "menu Botelli International Cuisine Quarta-feira 3. setembro - 9:26 AM Minhas re…" at bounding box center [387, 72] width 775 height 145
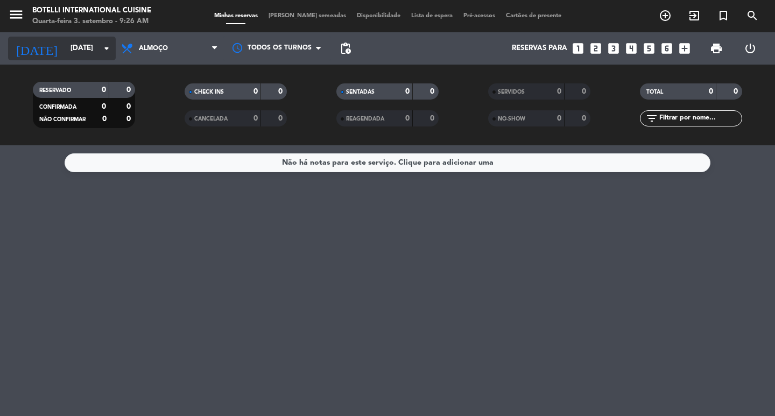
click at [84, 46] on input "[DATE]" at bounding box center [112, 48] width 95 height 19
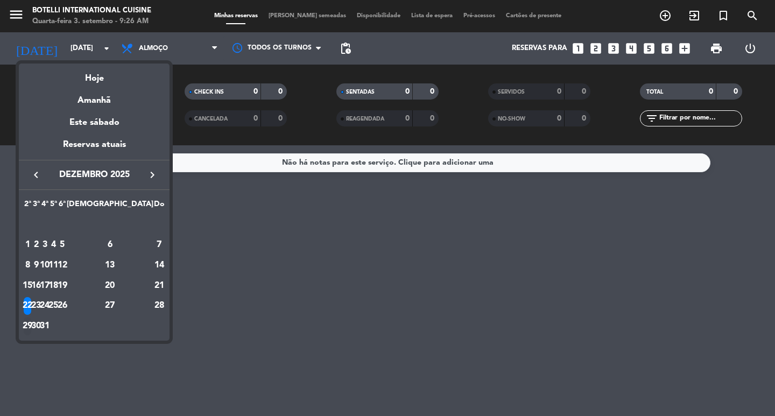
click at [32, 319] on div "29" at bounding box center [28, 326] width 8 height 18
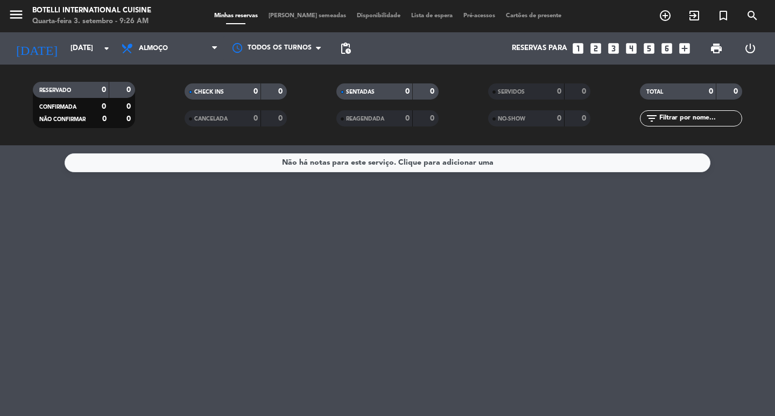
type input "[DATE]"
click at [149, 43] on span "Almoço" at bounding box center [170, 49] width 108 height 24
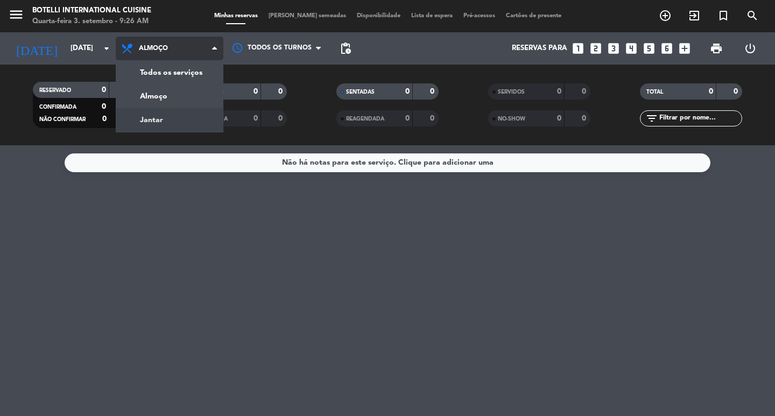
click at [153, 118] on div "menu Botelli International Cuisine Quarta-feira 3. setembro - 9:26 AM Minhas re…" at bounding box center [387, 72] width 775 height 145
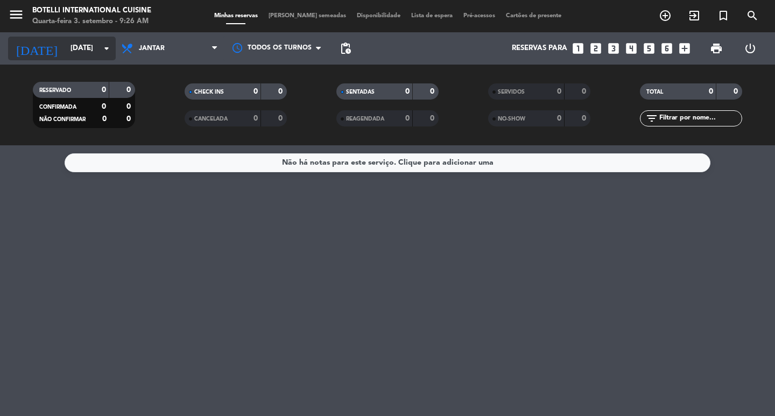
click at [88, 46] on input "[DATE]" at bounding box center [112, 48] width 95 height 19
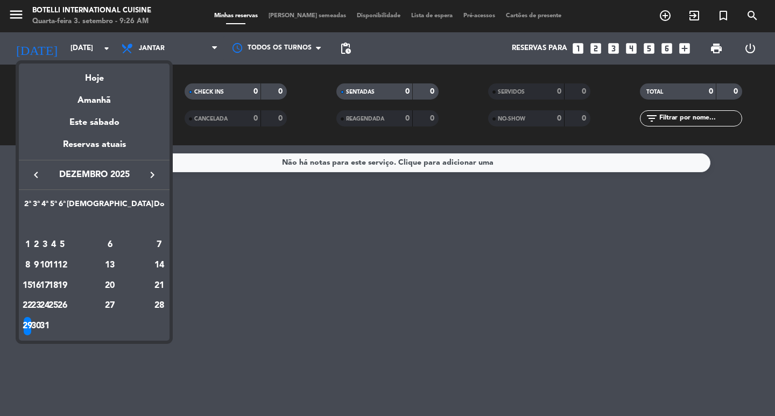
click at [143, 44] on div at bounding box center [387, 208] width 775 height 416
